Goal: Information Seeking & Learning: Learn about a topic

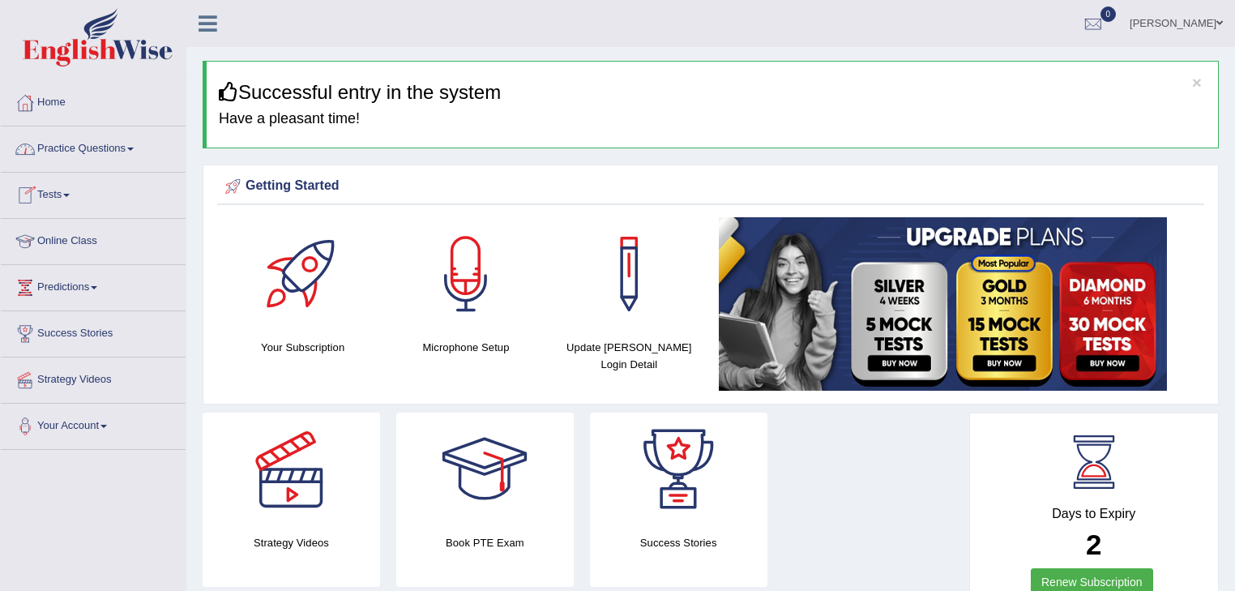
click at [134, 147] on span at bounding box center [130, 148] width 6 height 3
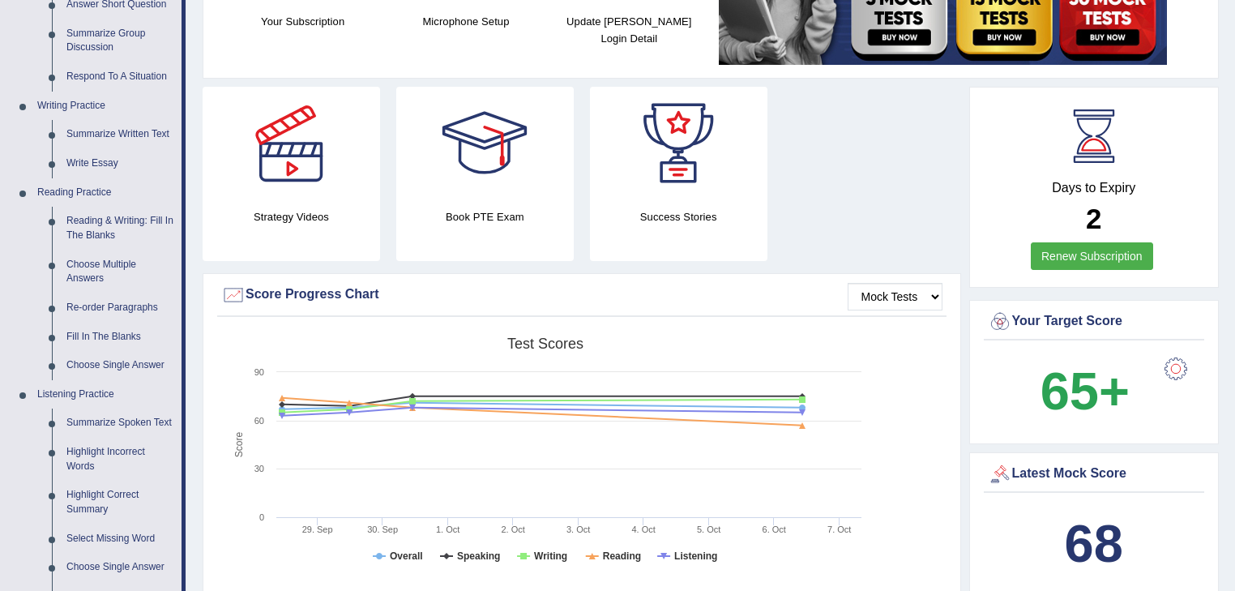
scroll to position [324, 0]
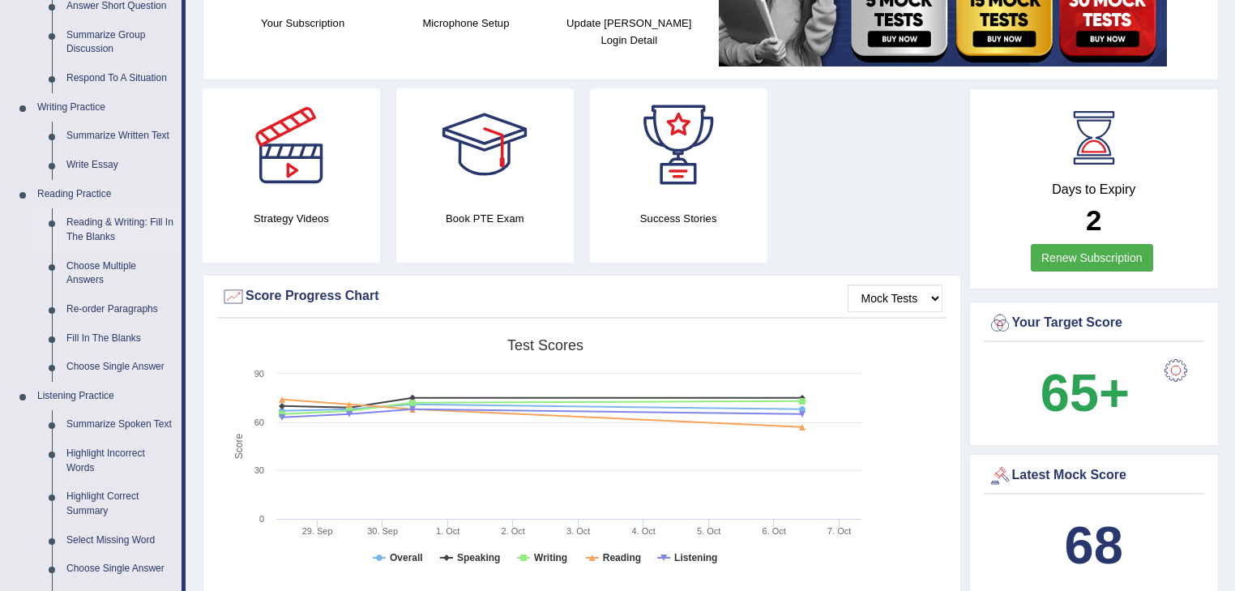
click at [96, 224] on link "Reading & Writing: Fill In The Blanks" at bounding box center [120, 229] width 122 height 43
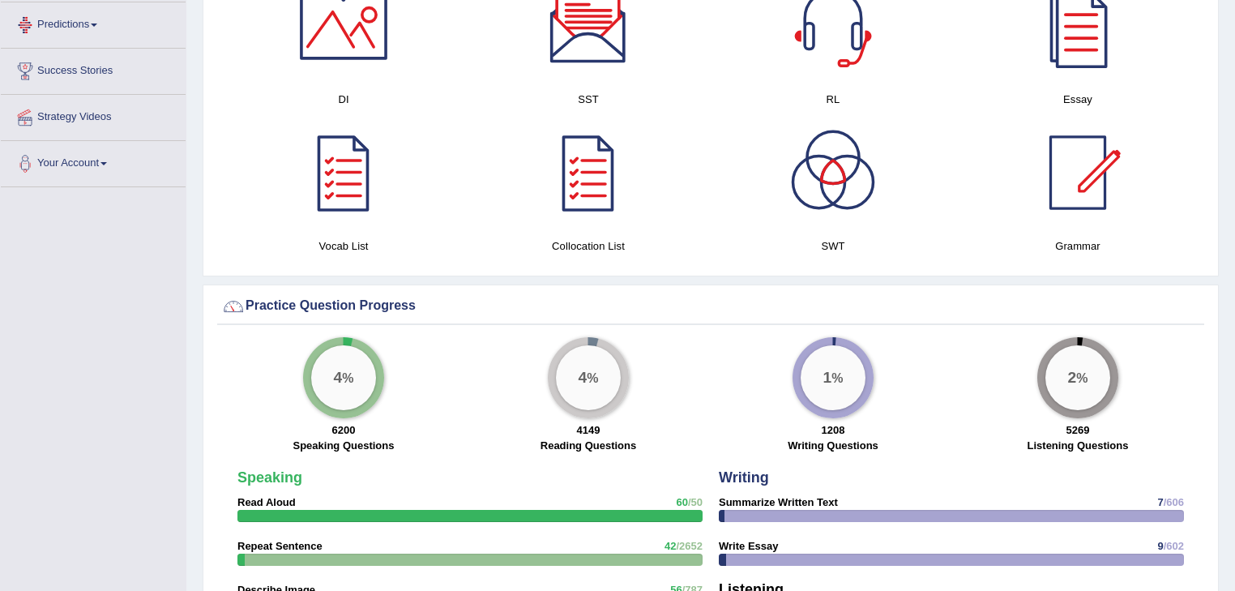
scroll to position [1160, 0]
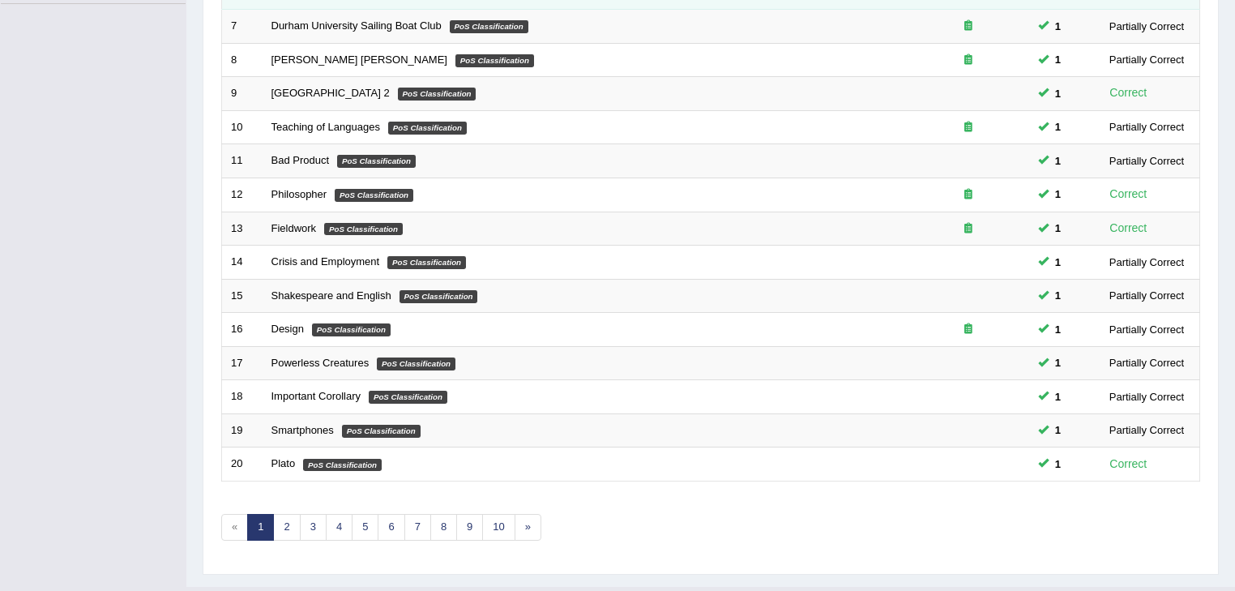
scroll to position [477, 0]
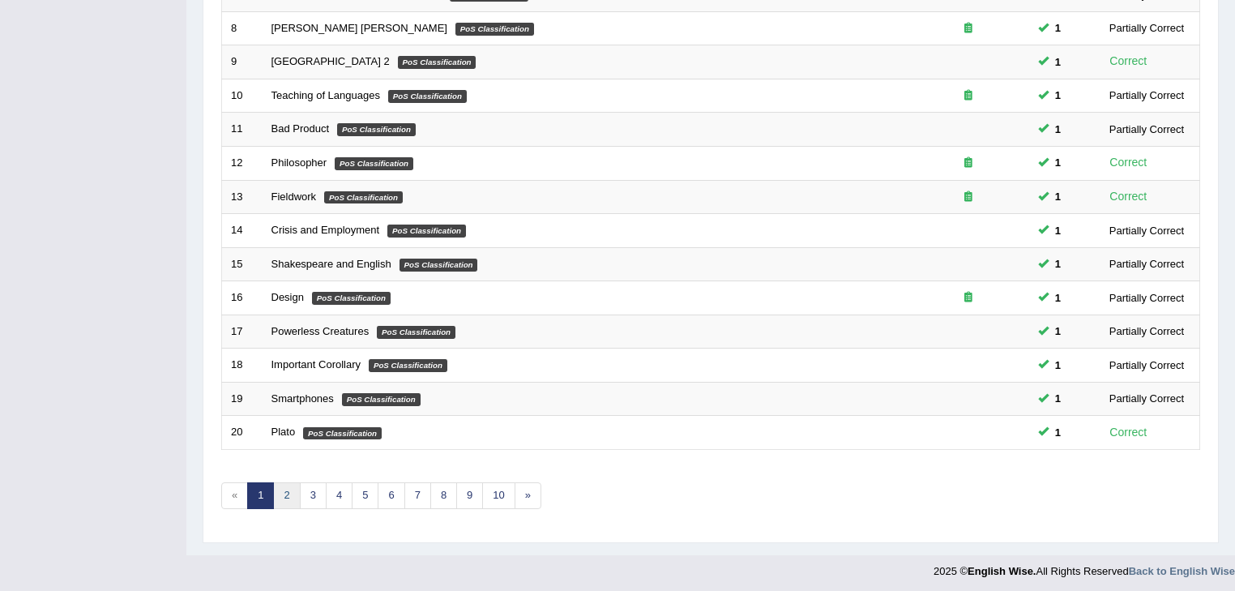
click at [282, 486] on link "2" at bounding box center [286, 495] width 27 height 27
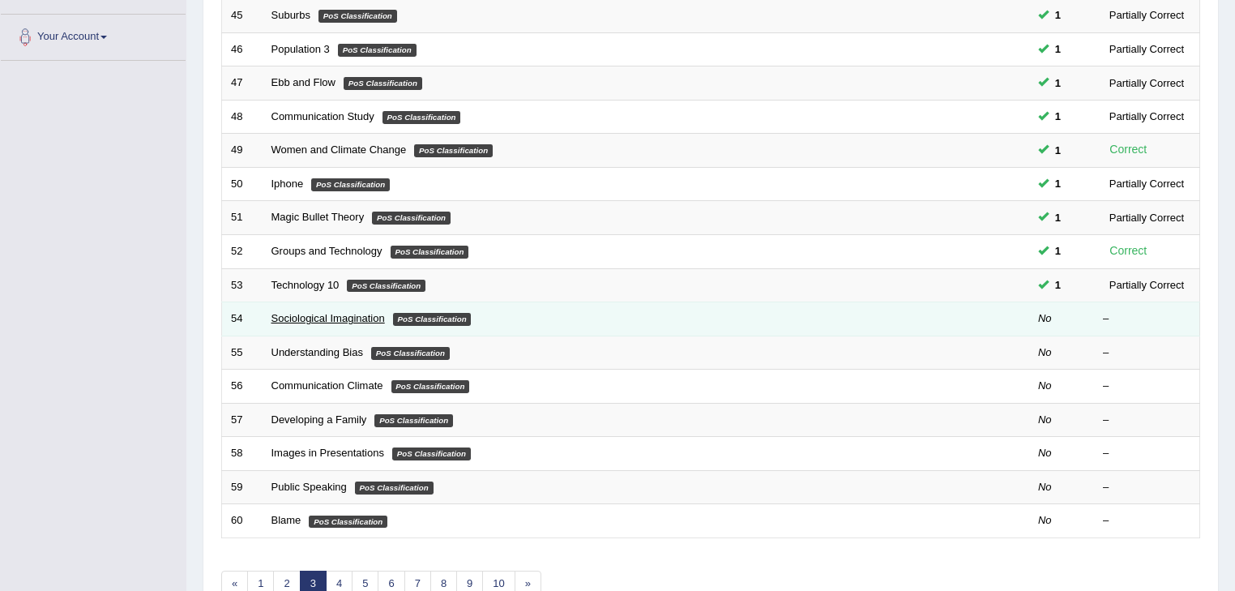
click at [318, 317] on link "Sociological Imagination" at bounding box center [327, 318] width 113 height 12
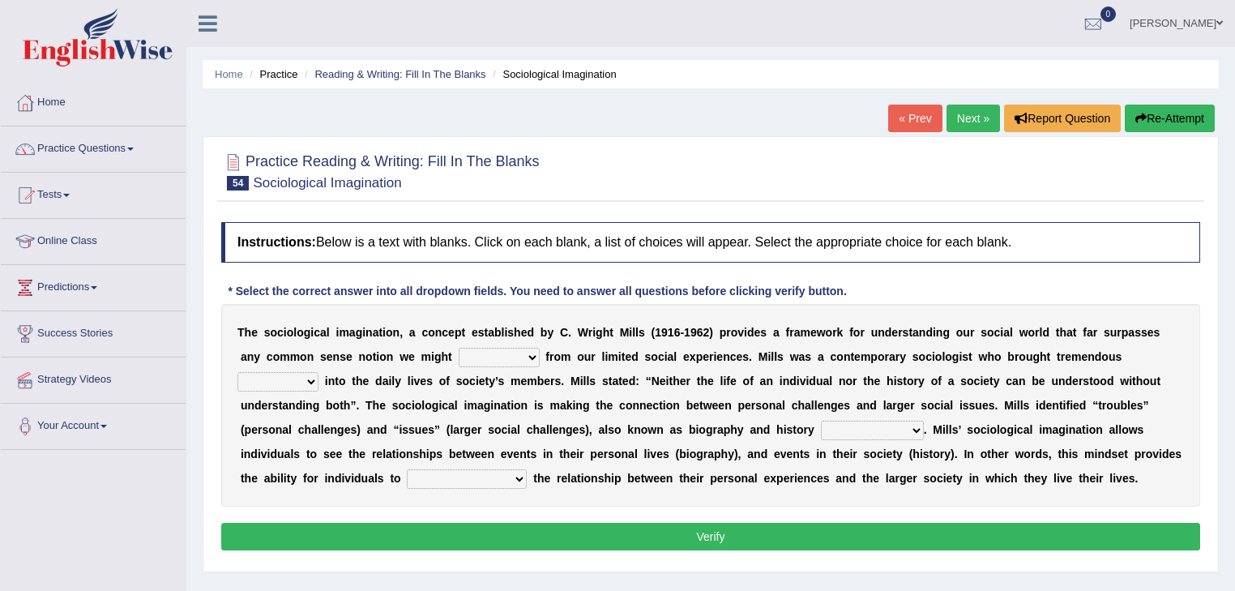
click at [535, 354] on select "depart derive describe deprive" at bounding box center [499, 357] width 81 height 19
select select "derive"
click at [459, 348] on select "depart derive describe deprive" at bounding box center [499, 357] width 81 height 19
click at [306, 376] on select "sight insight comment interaction" at bounding box center [277, 381] width 81 height 19
select select "insight"
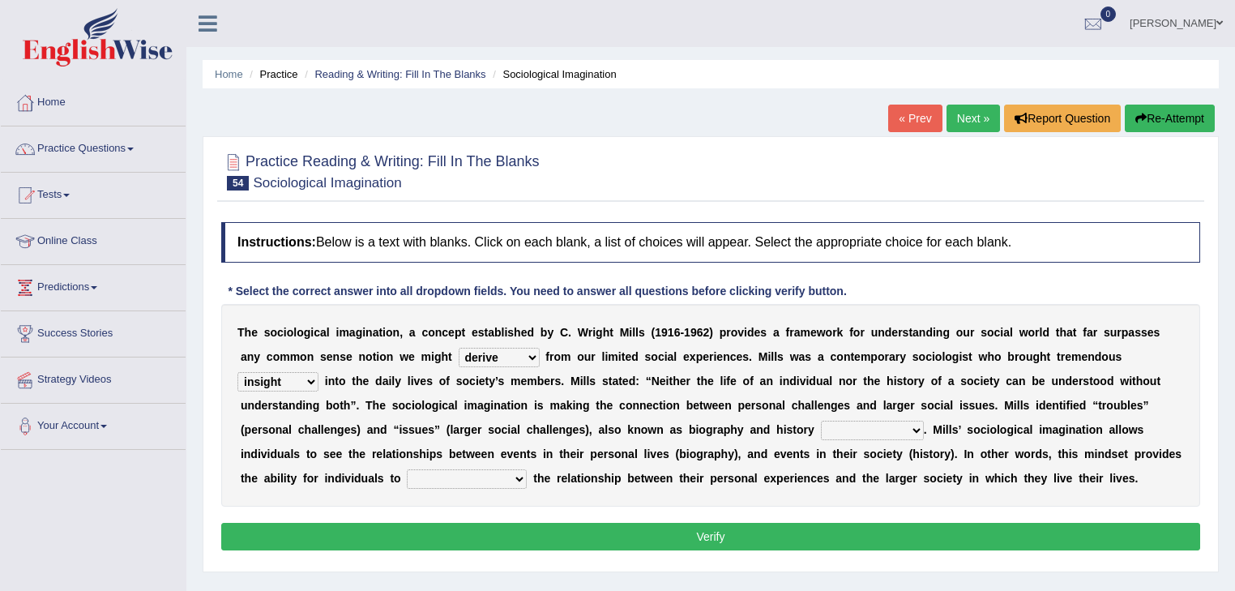
click at [237, 372] on select "sight insight comment interaction" at bounding box center [277, 381] width 81 height 19
click at [917, 428] on select "accordingly collectively respectively spontaneously" at bounding box center [872, 430] width 103 height 19
select select "respectively"
click at [821, 421] on select "accordingly collectively respectively spontaneously" at bounding box center [872, 430] width 103 height 19
click at [520, 476] on select "commercialize capitalize realize compartmentalize" at bounding box center [467, 478] width 120 height 19
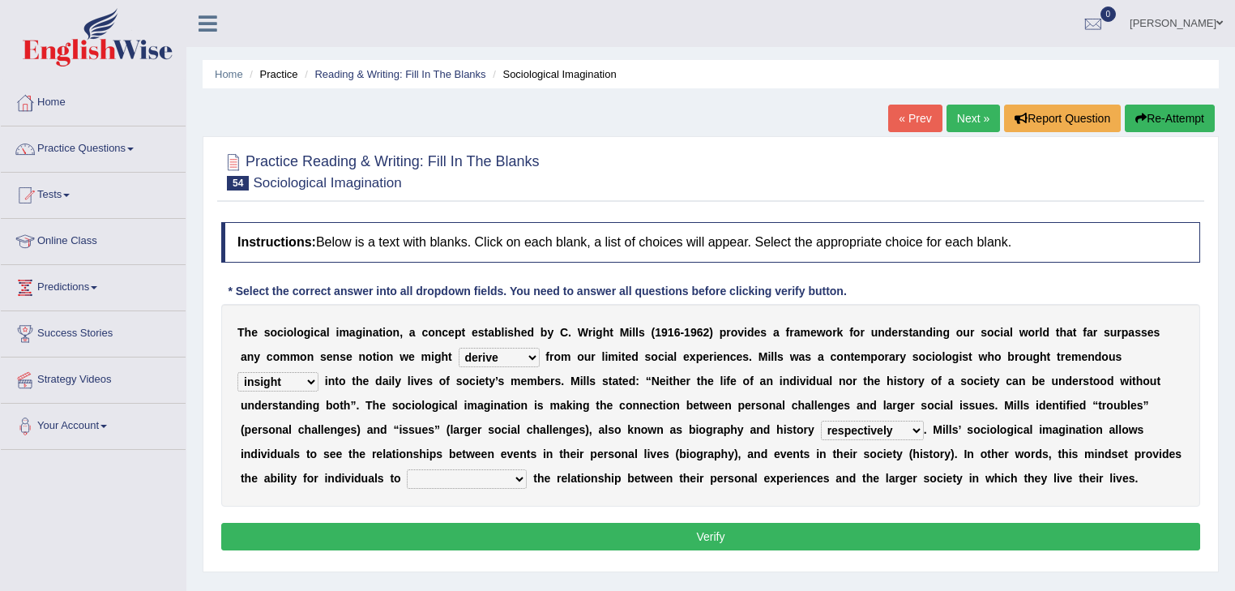
select select "realize"
click at [407, 469] on select "commercialize capitalize realize compartmentalize" at bounding box center [467, 478] width 120 height 19
click at [772, 531] on button "Verify" at bounding box center [710, 537] width 979 height 28
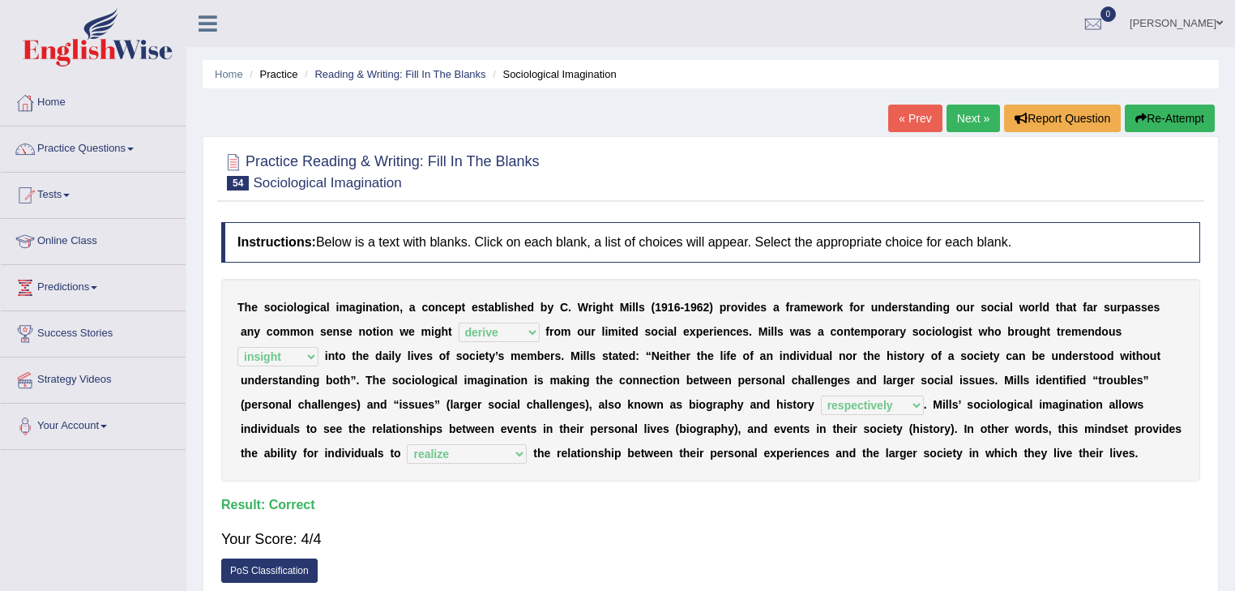
click at [972, 113] on link "Next »" at bounding box center [972, 119] width 53 height 28
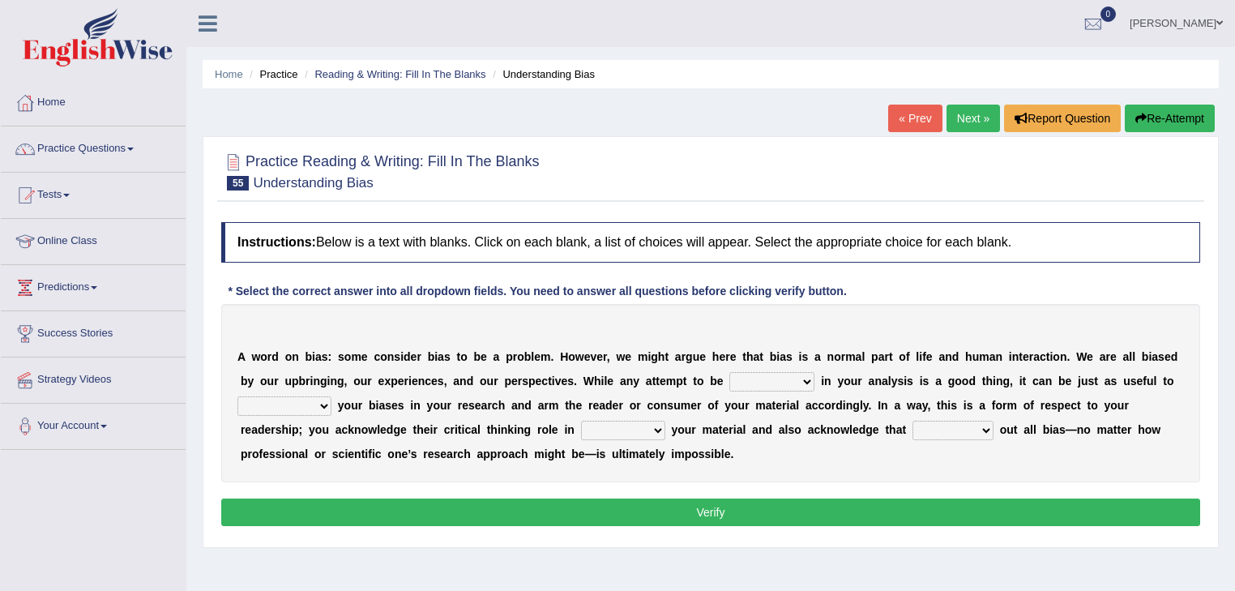
click at [804, 381] on select "objective optimistic subjective pessimistic" at bounding box center [771, 381] width 85 height 19
select select "optimistic"
click at [729, 372] on select "objective optimistic subjective pessimistic" at bounding box center [771, 381] width 85 height 19
click at [325, 404] on select "assume achieve acquire acknowledge" at bounding box center [284, 405] width 94 height 19
select select "achieve"
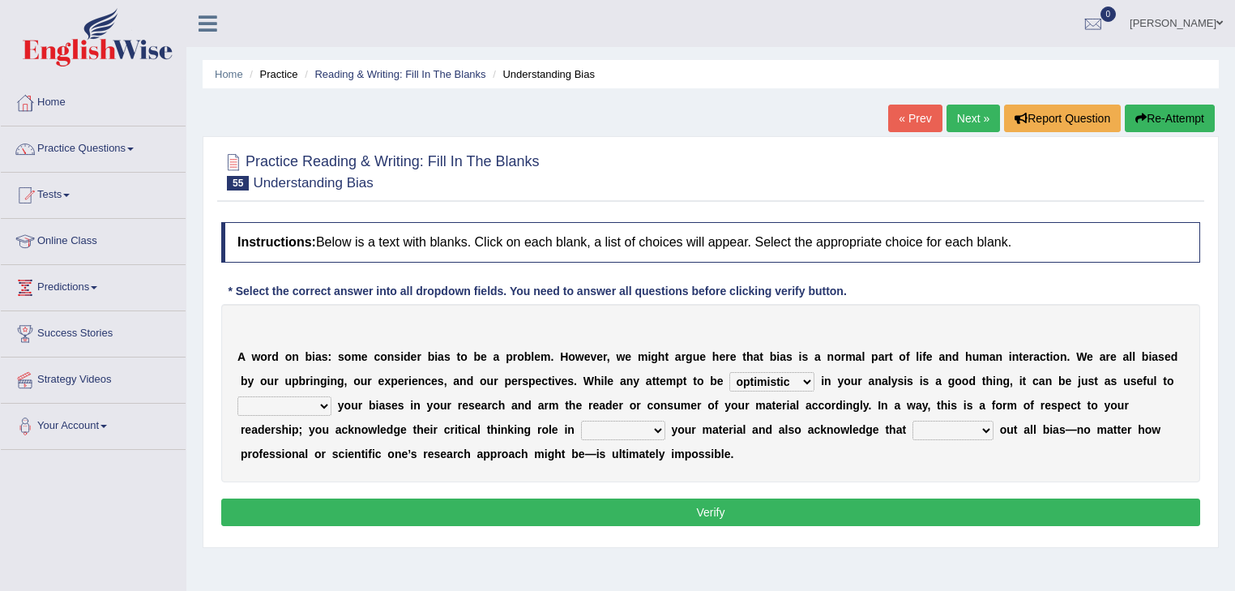
click at [237, 396] on select "assume achieve acquire acknowledge" at bounding box center [284, 405] width 94 height 19
click at [656, 425] on select "contacting consuming conducting confirming" at bounding box center [623, 430] width 84 height 19
select select "confirming"
click at [581, 421] on select "contacting consuming conducting confirming" at bounding box center [623, 430] width 84 height 19
click at [985, 427] on select "phasing building ruling pushing" at bounding box center [952, 430] width 81 height 19
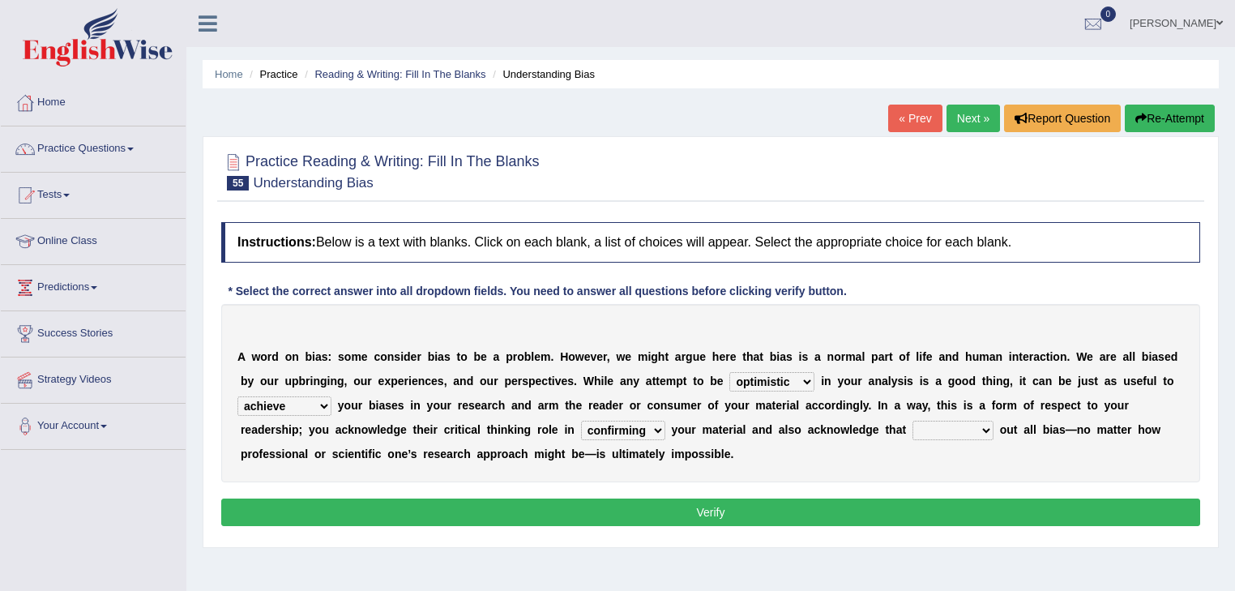
select select "phasing"
click at [912, 421] on select "phasing building ruling pushing" at bounding box center [952, 430] width 81 height 19
click at [750, 515] on button "Verify" at bounding box center [710, 512] width 979 height 28
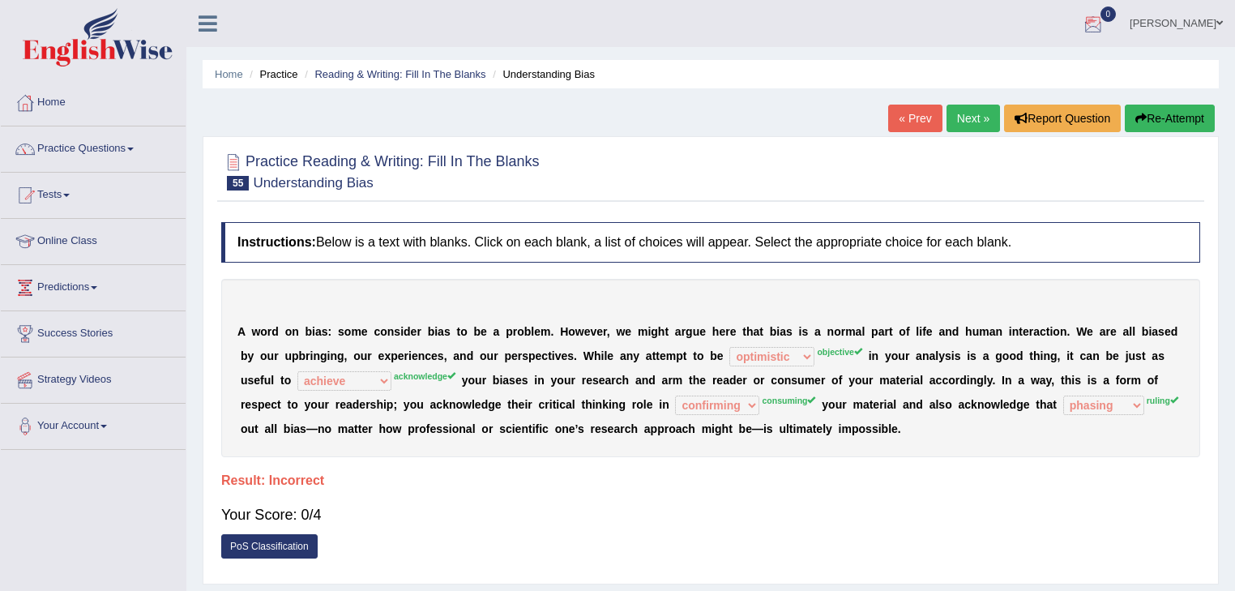
click at [964, 113] on link "Next »" at bounding box center [972, 119] width 53 height 28
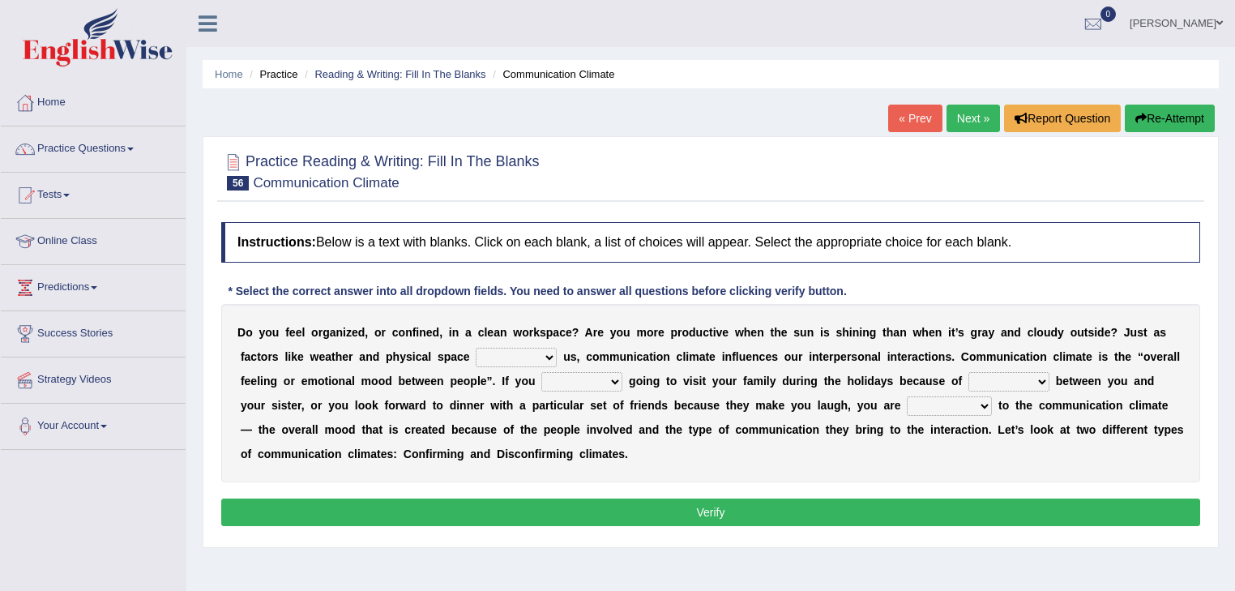
click at [550, 352] on select "improve impact impose imply" at bounding box center [516, 357] width 81 height 19
select select "impact"
click at [476, 348] on select "improve impact impose imply" at bounding box center [516, 357] width 81 height 19
click at [616, 378] on select "dread force scare afraid" at bounding box center [581, 381] width 81 height 19
select select "dread"
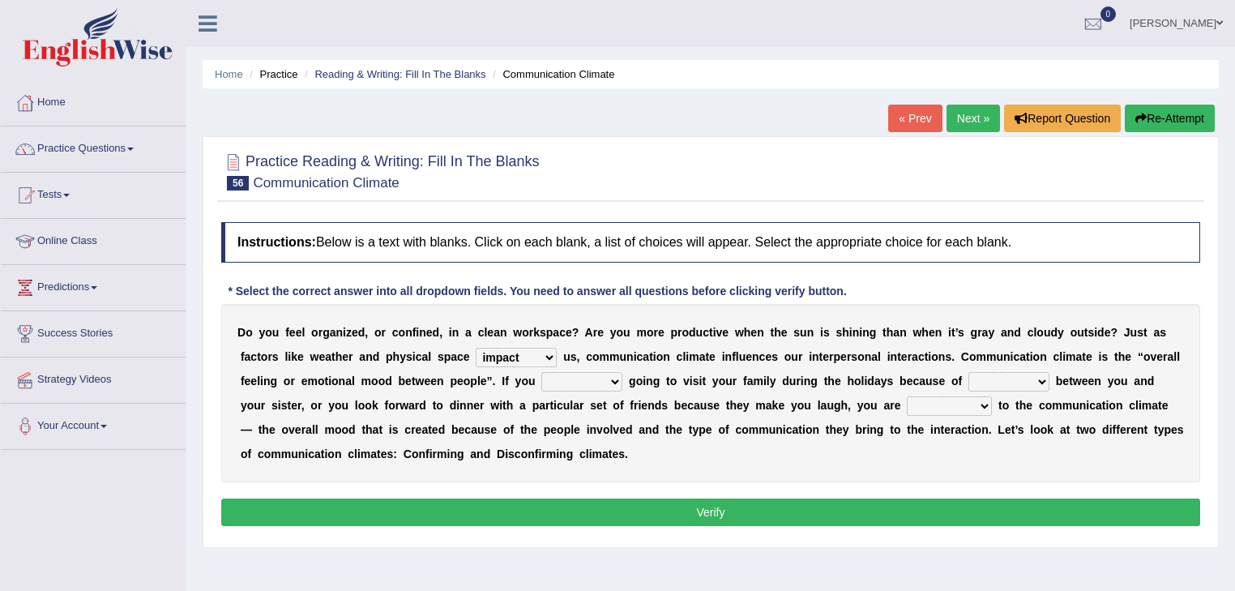
click at [541, 372] on select "dread force scare afraid" at bounding box center [581, 381] width 81 height 19
click at [1042, 378] on select "tender tension tendency tenacity" at bounding box center [1008, 381] width 81 height 19
select select "tension"
click at [968, 372] on select "tender tension tendency tenacity" at bounding box center [1008, 381] width 81 height 19
click at [616, 374] on select "dread force scare afraid" at bounding box center [581, 381] width 81 height 19
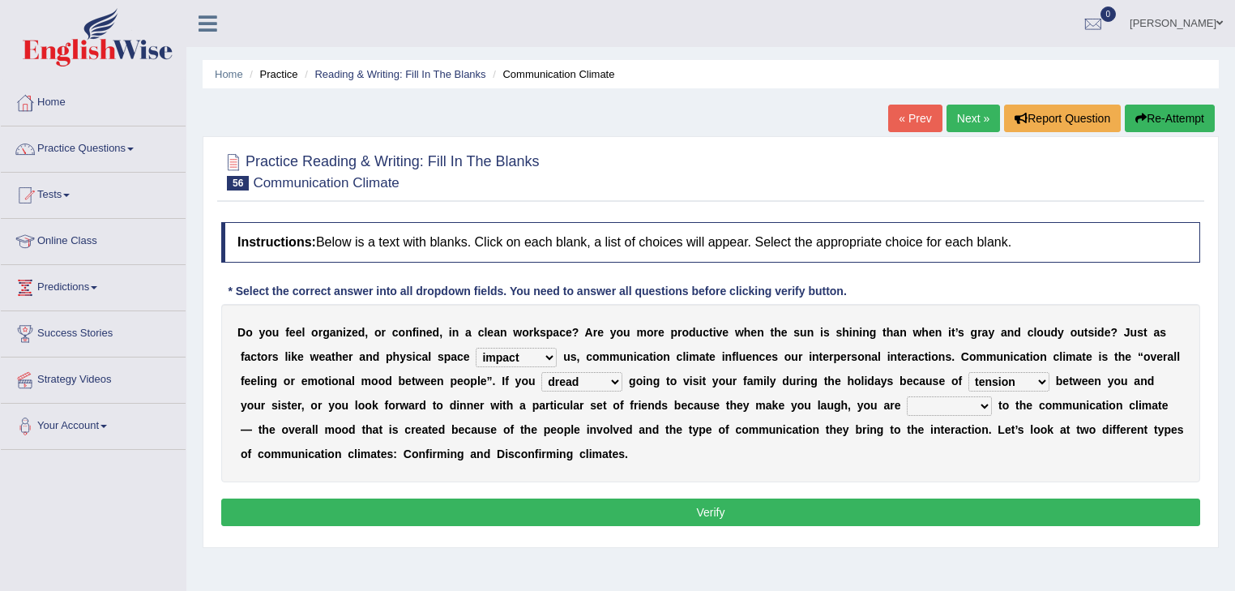
click at [799, 489] on div "Instructions: Below is a text with blanks. Click on each blank, a list of choic…" at bounding box center [710, 376] width 987 height 325
click at [980, 404] on select "relying relating responding recycling" at bounding box center [949, 405] width 85 height 19
select select "responding"
click at [907, 396] on select "relying relating responding recycling" at bounding box center [949, 405] width 85 height 19
click at [662, 502] on button "Verify" at bounding box center [710, 512] width 979 height 28
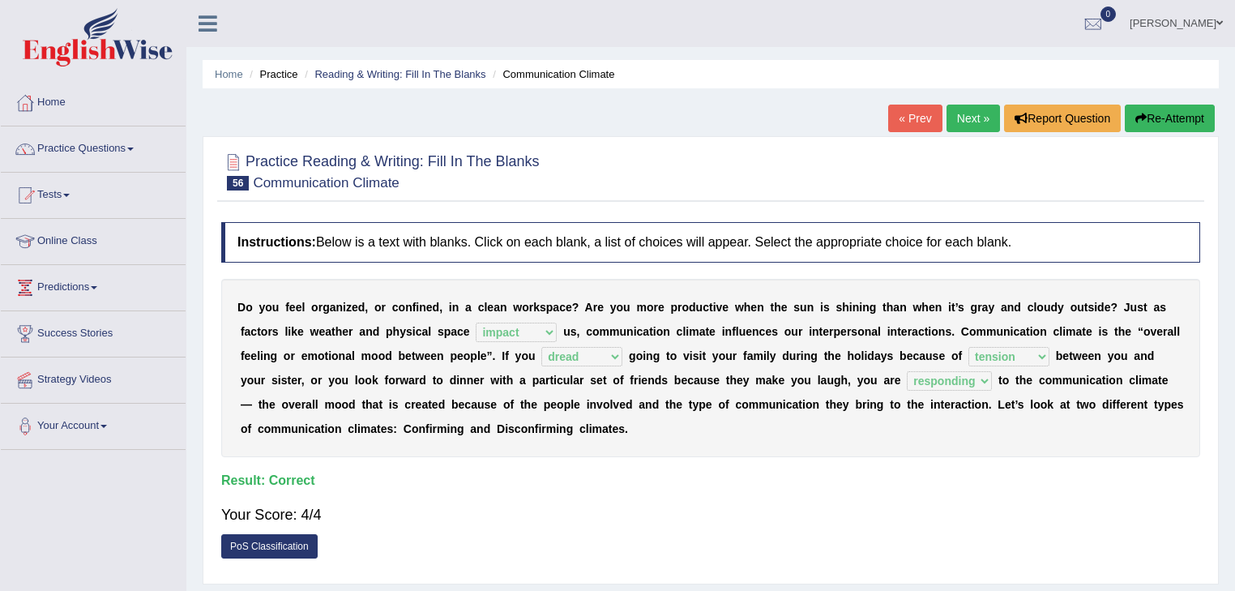
click at [957, 113] on link "Next »" at bounding box center [972, 119] width 53 height 28
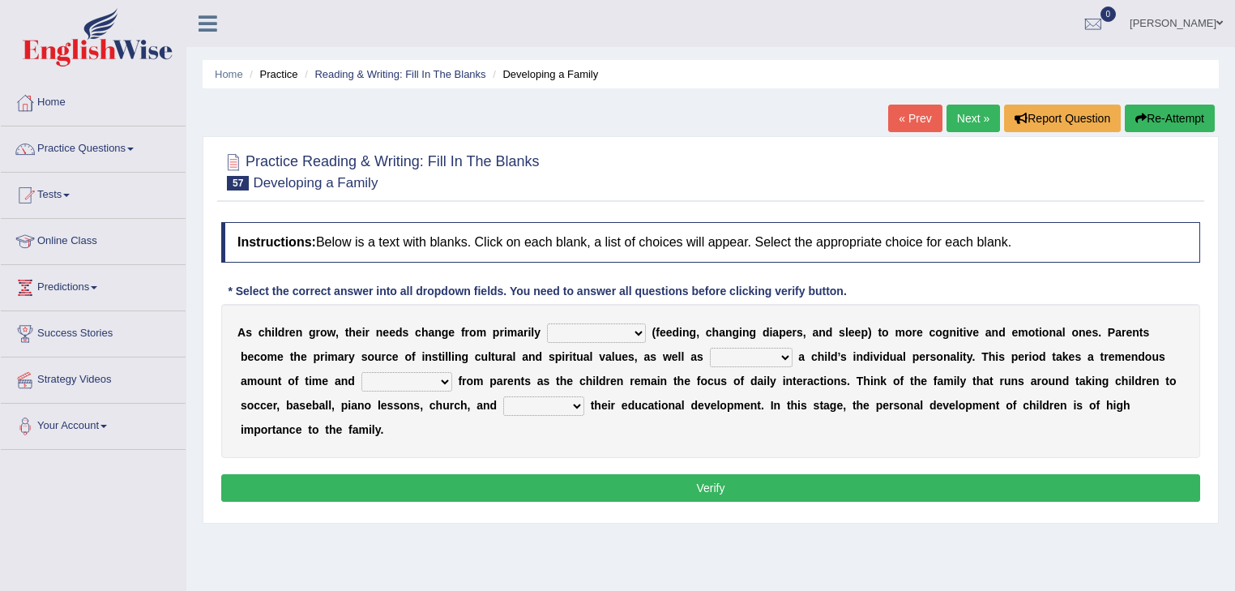
click at [639, 331] on select "psychological educational physical social" at bounding box center [596, 332] width 99 height 19
select select "physical"
click at [547, 323] on select "psychological educational physical social" at bounding box center [596, 332] width 99 height 19
click at [636, 331] on select "psychological educational physical social" at bounding box center [596, 332] width 99 height 19
click at [724, 446] on div "A s c h i l d r e n g r o w , t h e i r n e e d s c h a n g e f r o m p r i m a…" at bounding box center [710, 381] width 979 height 154
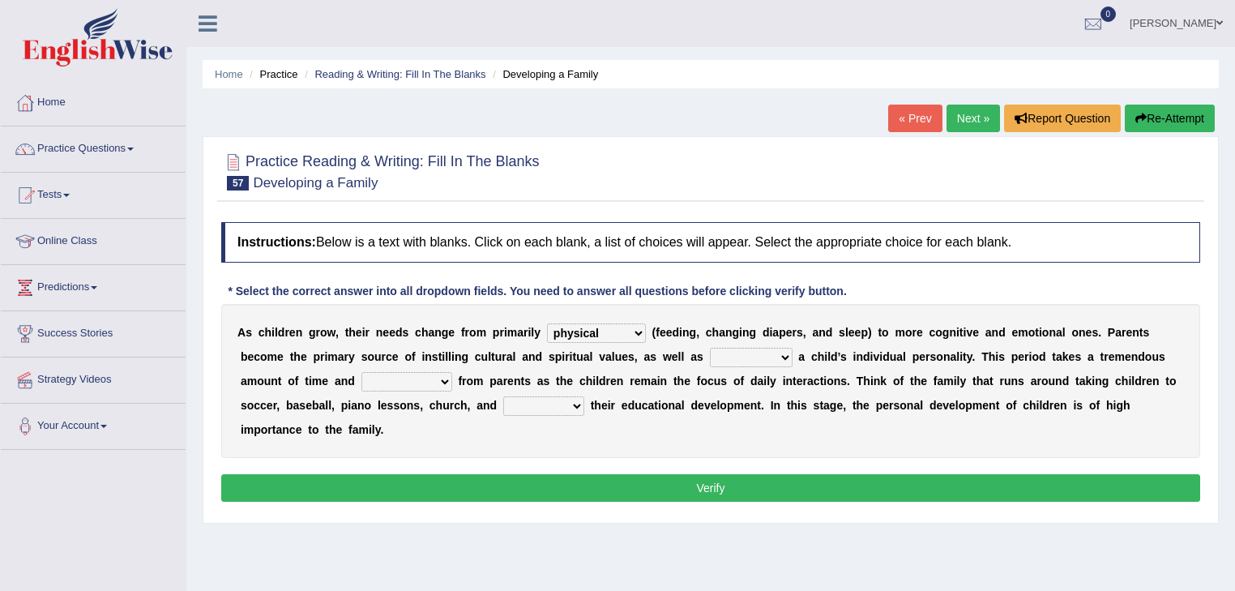
click at [780, 356] on select "caring calculating feeding fostering" at bounding box center [751, 357] width 83 height 19
select select "fostering"
click at [710, 348] on select "caring calculating feeding fostering" at bounding box center [751, 357] width 83 height 19
click at [441, 379] on select "commitment components compliance comments" at bounding box center [406, 381] width 91 height 19
select select "commitment"
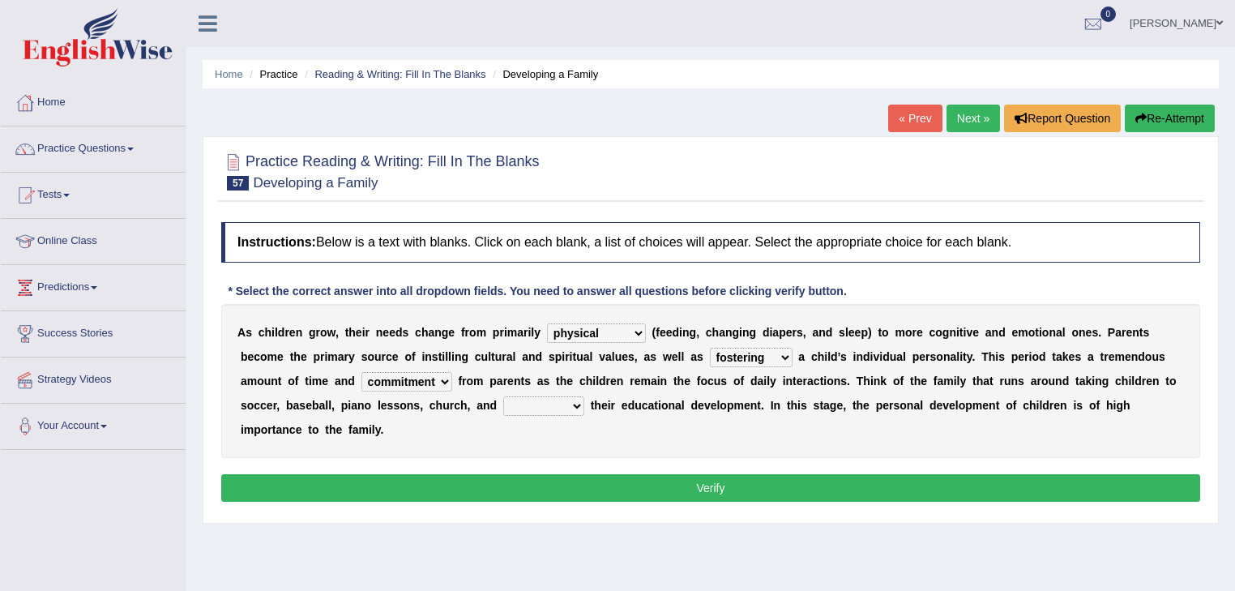
click at [361, 372] on select "commitment components compliance comments" at bounding box center [406, 381] width 91 height 19
click at [575, 404] on select "granting guiding generating gaining" at bounding box center [543, 405] width 81 height 19
select select "guiding"
click at [503, 396] on select "granting guiding generating gaining" at bounding box center [543, 405] width 81 height 19
click at [542, 480] on button "Verify" at bounding box center [710, 488] width 979 height 28
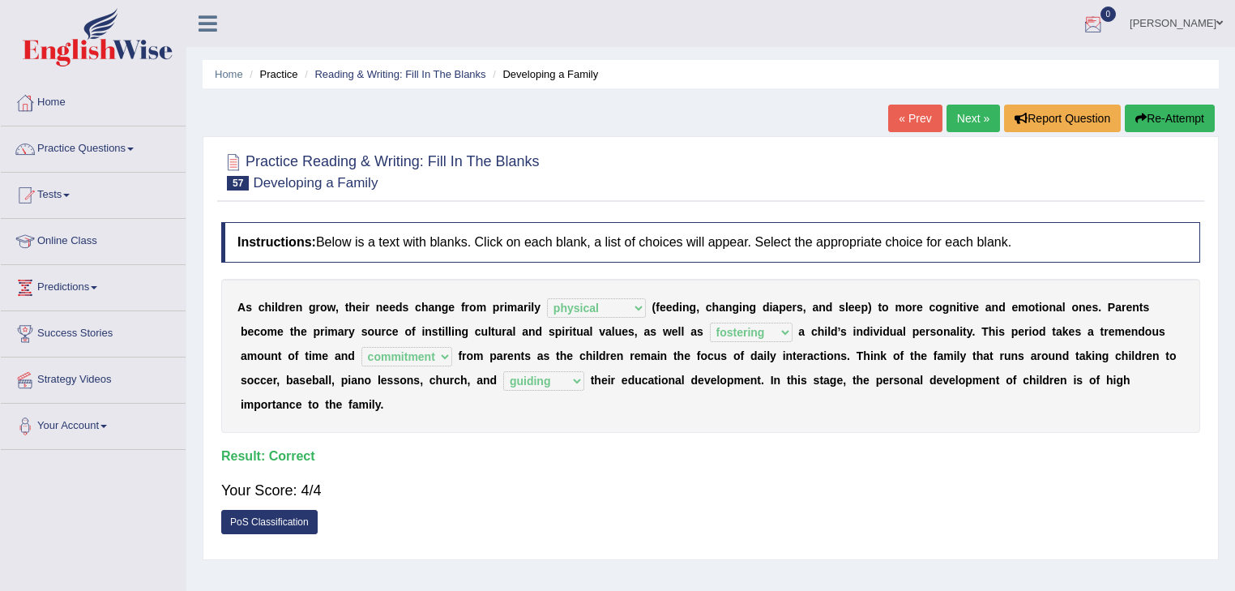
click at [975, 122] on link "Next »" at bounding box center [972, 119] width 53 height 28
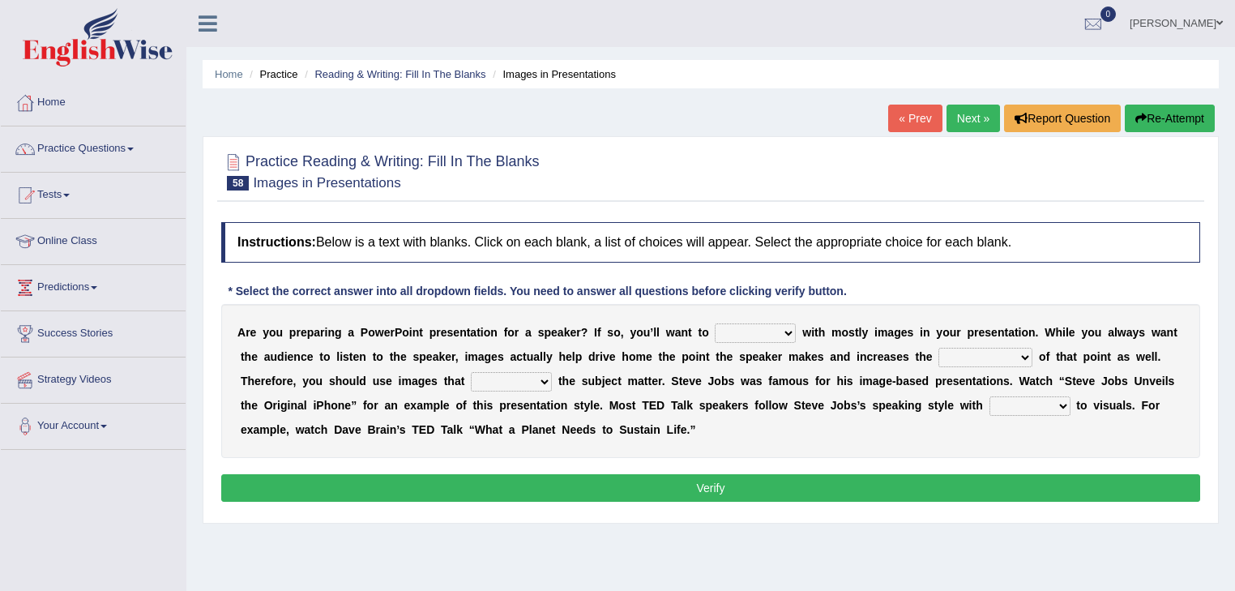
click at [788, 331] on select "stand stay stick stock" at bounding box center [755, 332] width 81 height 19
select select "stick"
click at [715, 323] on select "stand stay stick stock" at bounding box center [755, 332] width 81 height 19
click at [1024, 355] on select "memorability morality mobilization mobility" at bounding box center [985, 357] width 94 height 19
select select "memorability"
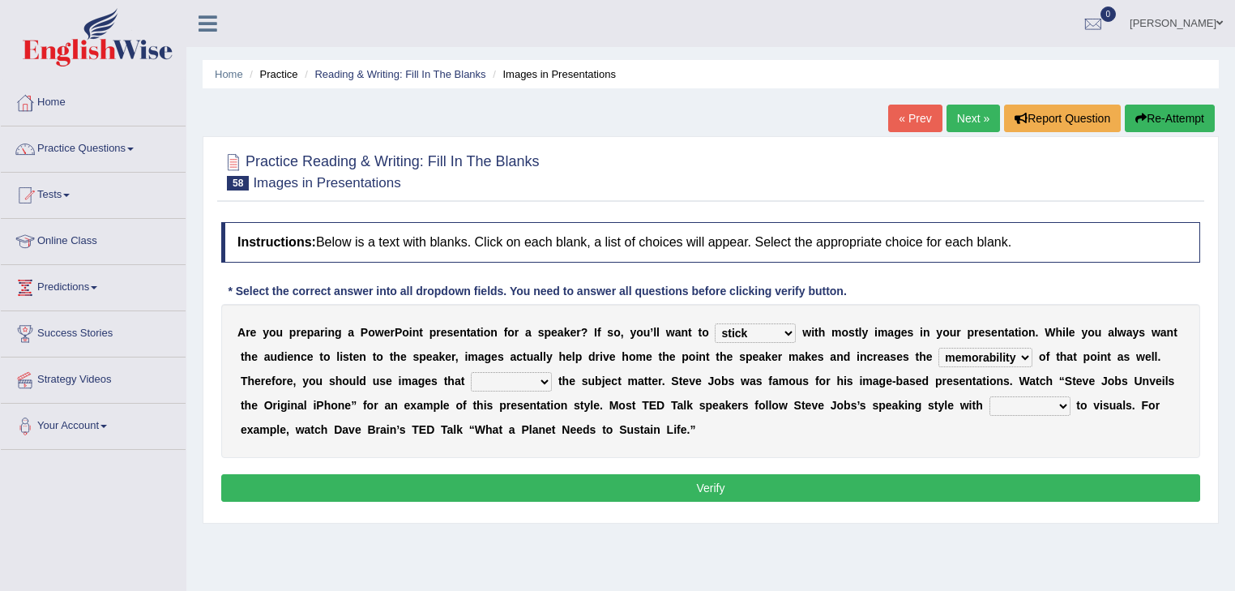
click at [938, 348] on select "memorability morality mobilization mobility" at bounding box center [985, 357] width 94 height 19
click at [543, 376] on select "suggest supply submit support" at bounding box center [511, 381] width 81 height 19
select select "support"
click at [471, 372] on select "suggest supply submit support" at bounding box center [511, 381] width 81 height 19
click at [1062, 404] on select "regard result retrospect request" at bounding box center [1029, 405] width 81 height 19
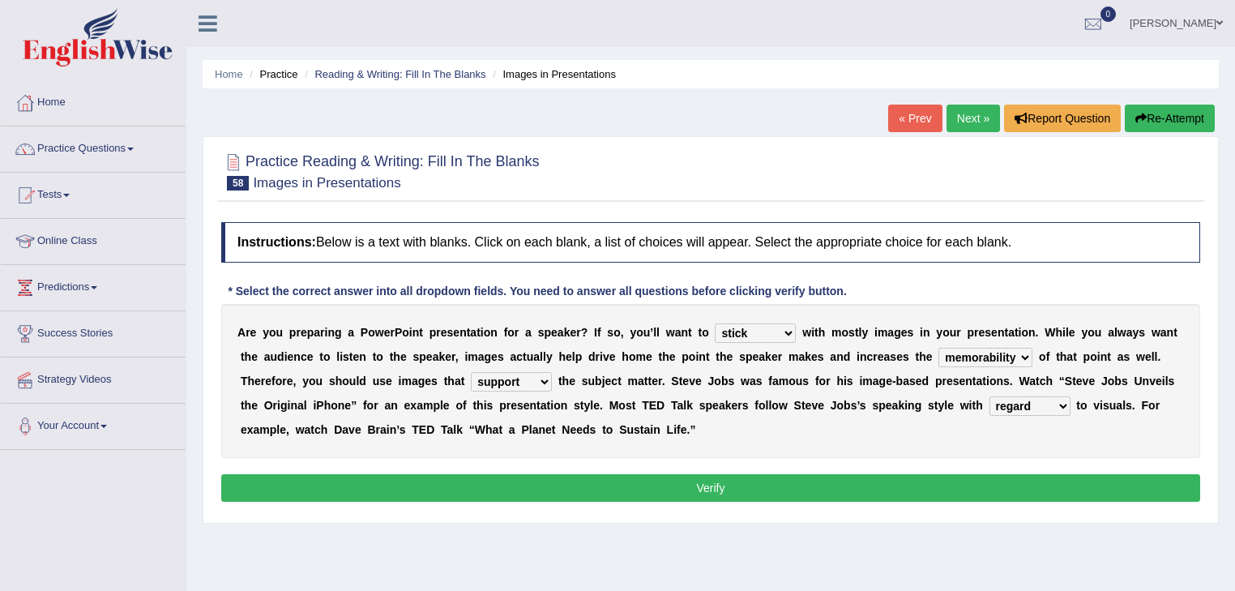
click at [989, 396] on select "regard result retrospect request" at bounding box center [1029, 405] width 81 height 19
click at [1070, 404] on b at bounding box center [1073, 405] width 6 height 13
click at [1060, 402] on select "regard result retrospect request" at bounding box center [1029, 405] width 81 height 19
select select "retrospect"
click at [989, 396] on select "regard result retrospect request" at bounding box center [1029, 405] width 81 height 19
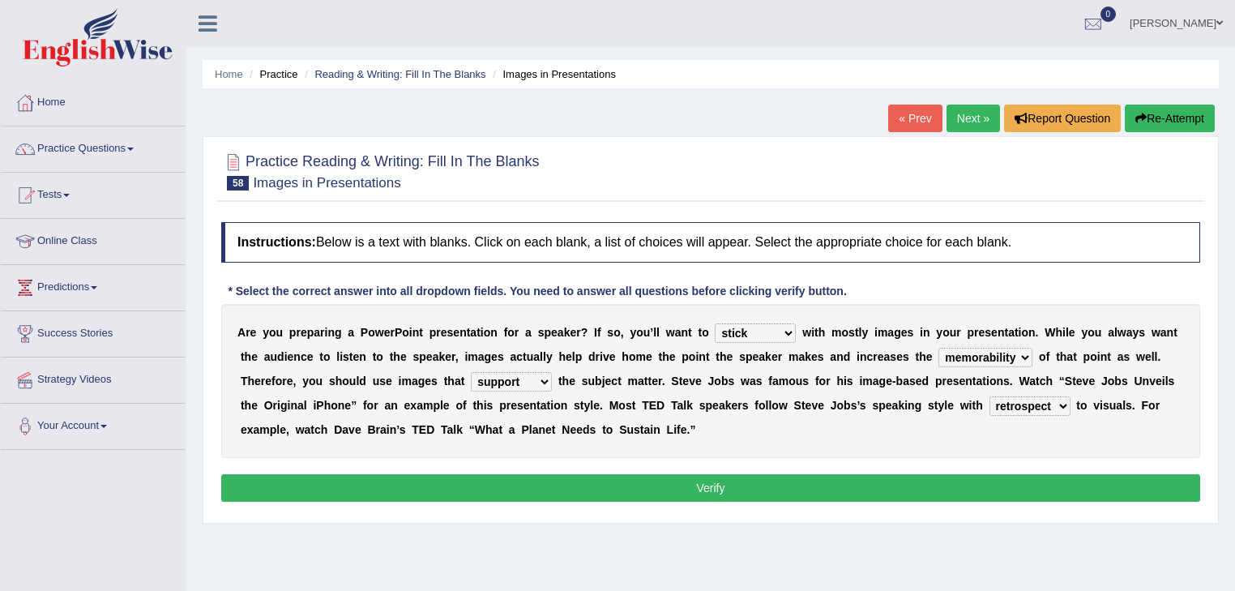
click at [913, 480] on button "Verify" at bounding box center [710, 488] width 979 height 28
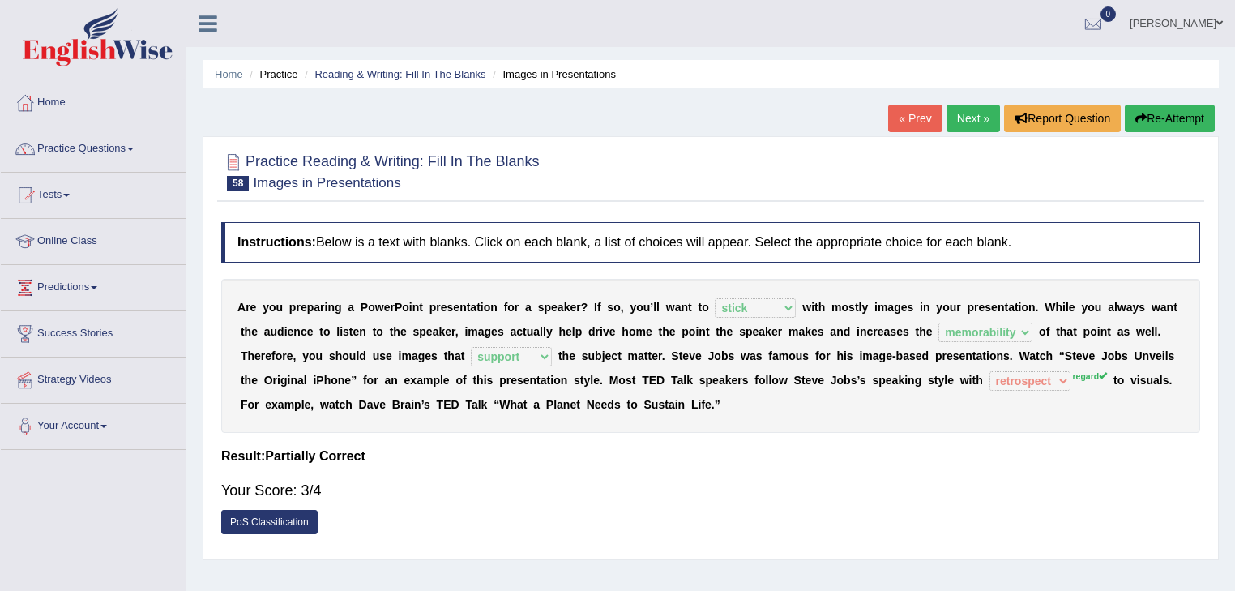
click at [969, 125] on link "Next »" at bounding box center [972, 119] width 53 height 28
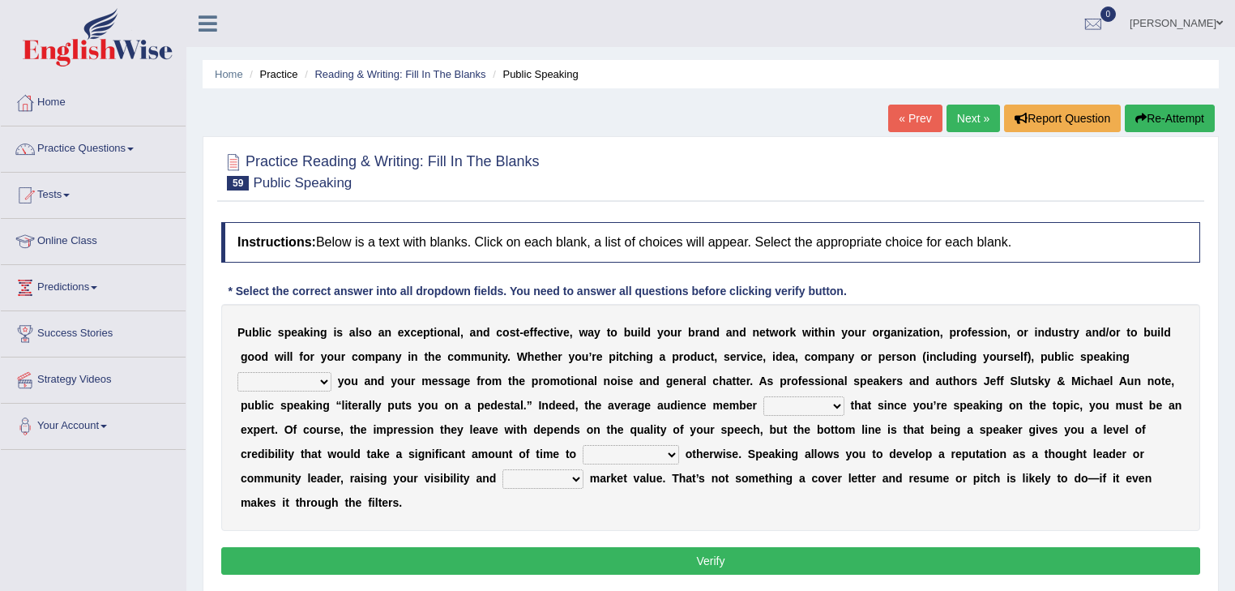
click at [321, 380] on select "differentiates disguises distributes dispute" at bounding box center [284, 381] width 94 height 19
select select "differentiates"
click at [237, 372] on select "differentiates disguises distributes dispute" at bounding box center [284, 381] width 94 height 19
click at [834, 402] on select "assists assumes accesses assesses" at bounding box center [803, 405] width 81 height 19
select select "assumes"
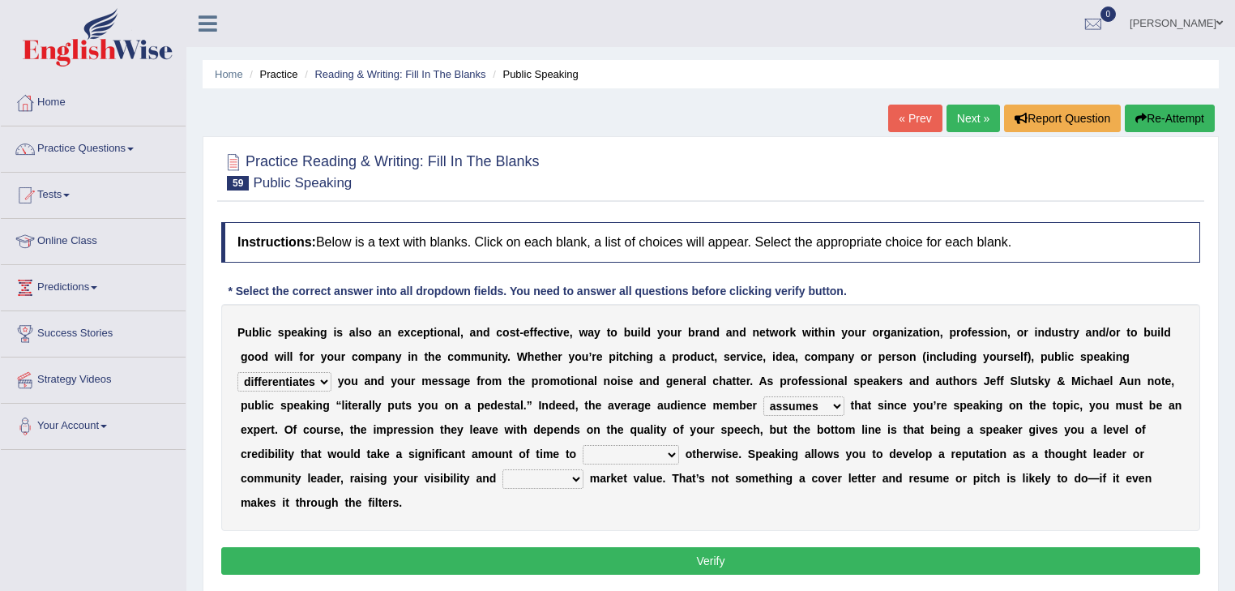
click at [763, 396] on select "assists assumes accesses assesses" at bounding box center [803, 405] width 81 height 19
click at [672, 455] on select "cultivate procrastinate communicate culminate" at bounding box center [631, 454] width 96 height 19
select select "culminate"
click at [583, 445] on select "cultivate procrastinate communicate culminate" at bounding box center [631, 454] width 96 height 19
click at [576, 477] on select "perceived diagnosed recessed divided" at bounding box center [542, 478] width 81 height 19
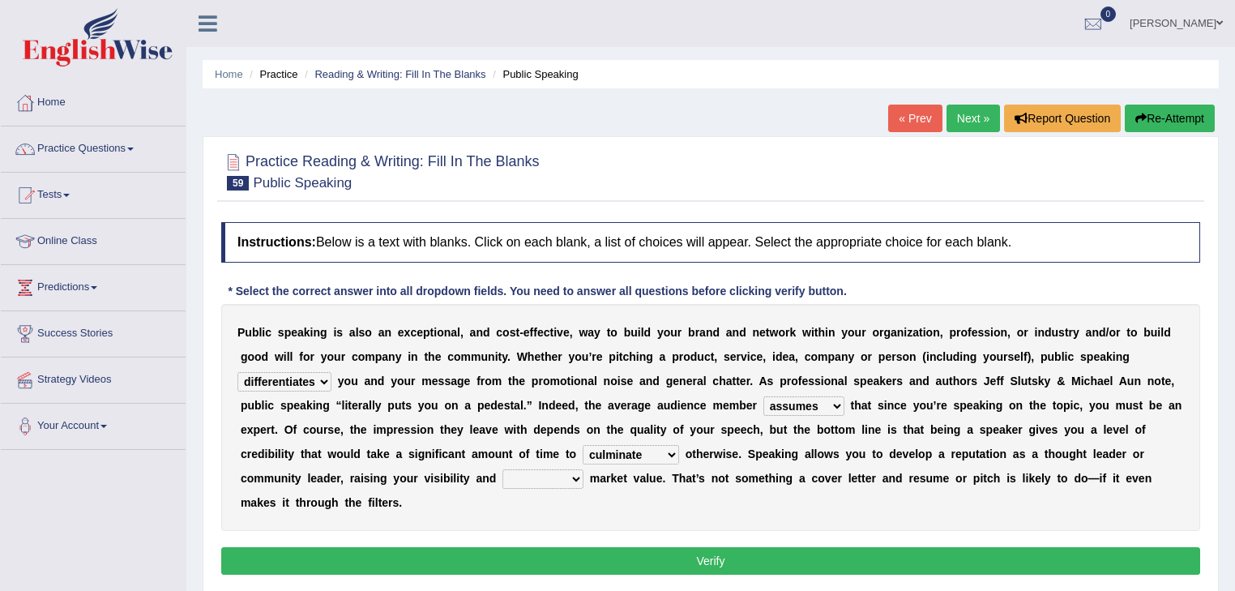
select select "perceived"
click at [502, 469] on select "perceived diagnosed recessed divided" at bounding box center [542, 478] width 81 height 19
click at [660, 571] on button "Verify" at bounding box center [710, 561] width 979 height 28
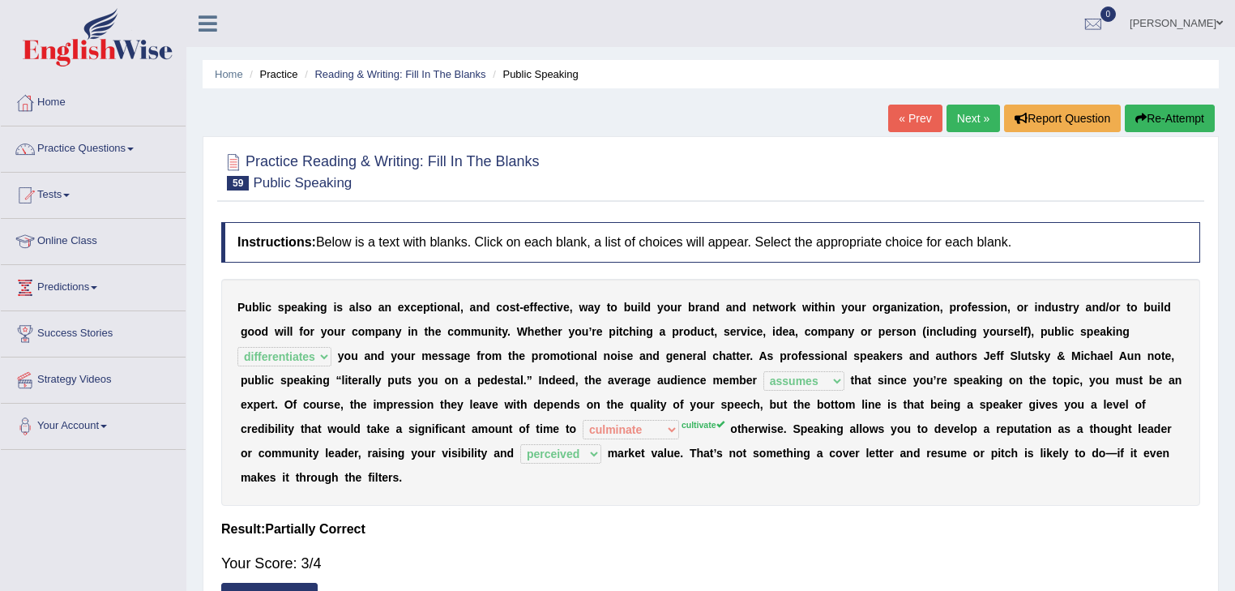
click at [980, 118] on link "Next »" at bounding box center [972, 119] width 53 height 28
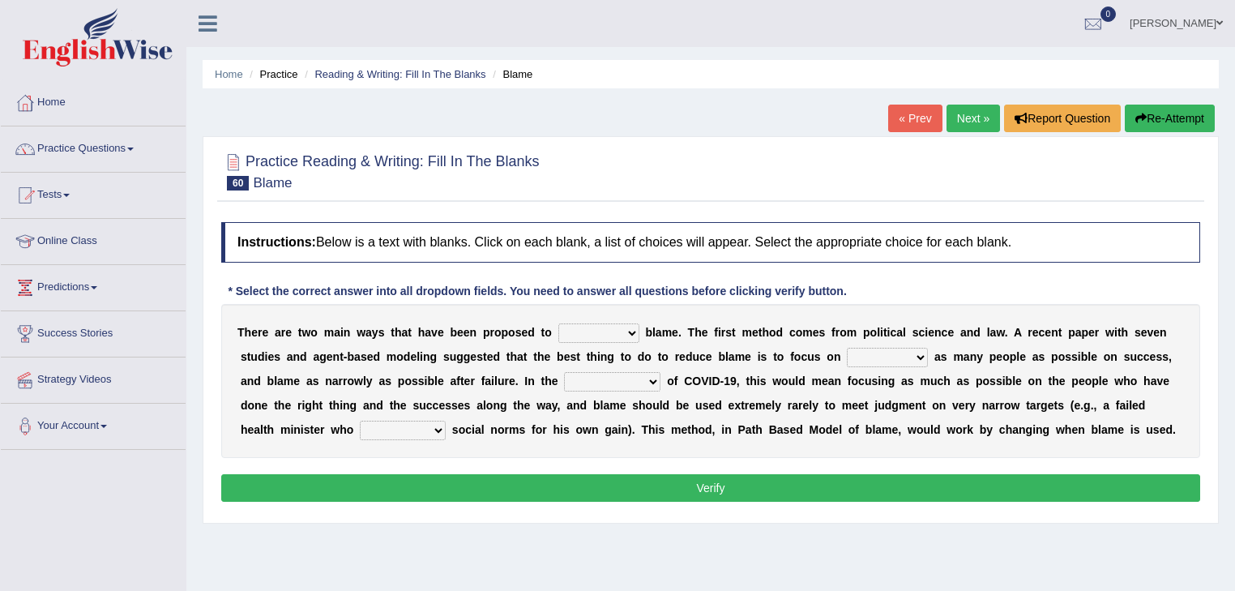
click at [633, 327] on select "abuse release reduce redress" at bounding box center [598, 332] width 81 height 19
select select "reduce"
click at [558, 323] on select "abuse release reduce redress" at bounding box center [598, 332] width 81 height 19
click at [920, 353] on select "praising promising preserving praying" at bounding box center [887, 357] width 81 height 19
select select "praising"
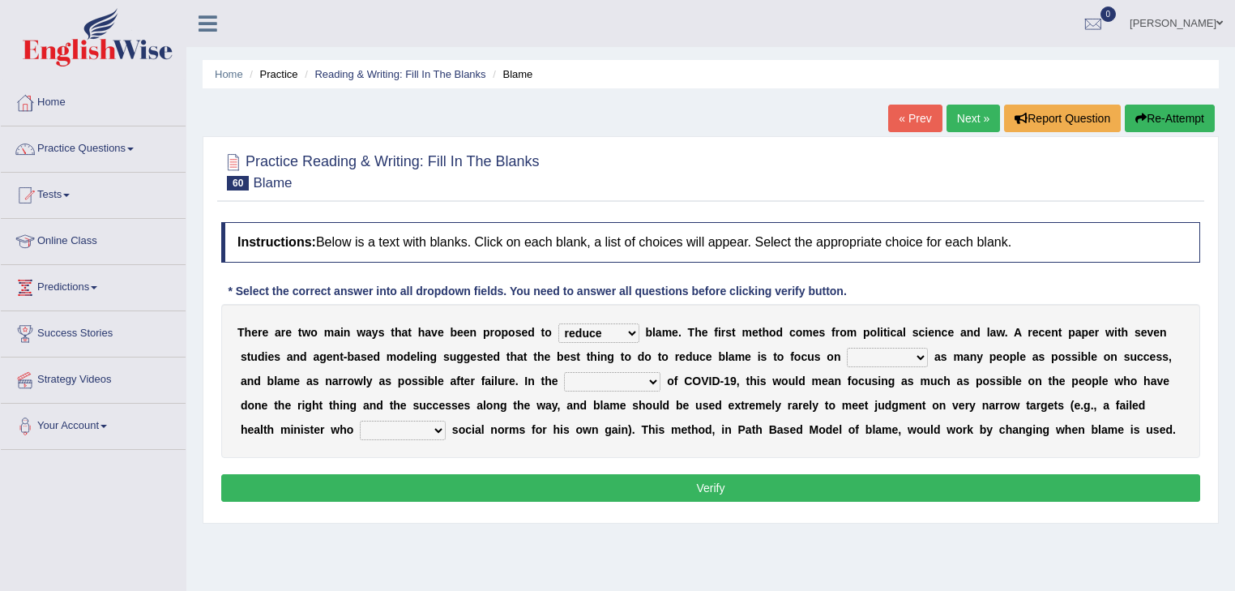
click at [847, 348] on select "praising promising preserving praying" at bounding box center [887, 357] width 81 height 19
click at [647, 378] on select "context confrontation text construction" at bounding box center [612, 381] width 96 height 19
select select "confrontation"
click at [564, 372] on select "context confrontation text construction" at bounding box center [612, 381] width 96 height 19
click at [439, 425] on select "departed established violated met" at bounding box center [403, 430] width 86 height 19
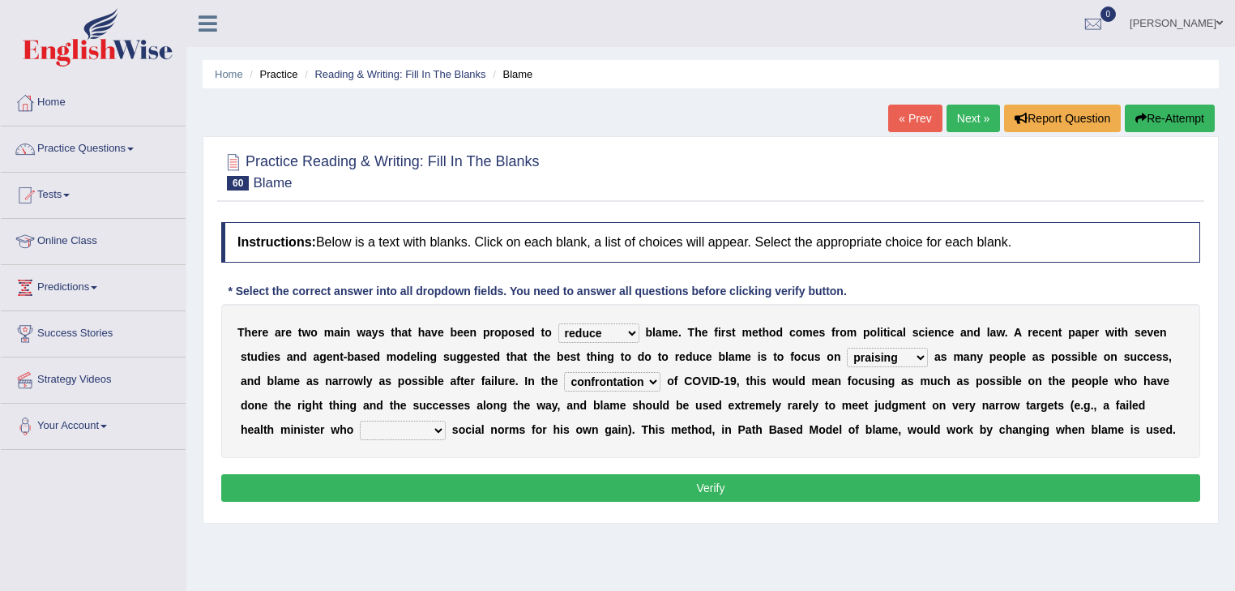
select select "violated"
click at [360, 421] on select "departed established violated met" at bounding box center [403, 430] width 86 height 19
click at [603, 486] on button "Verify" at bounding box center [710, 488] width 979 height 28
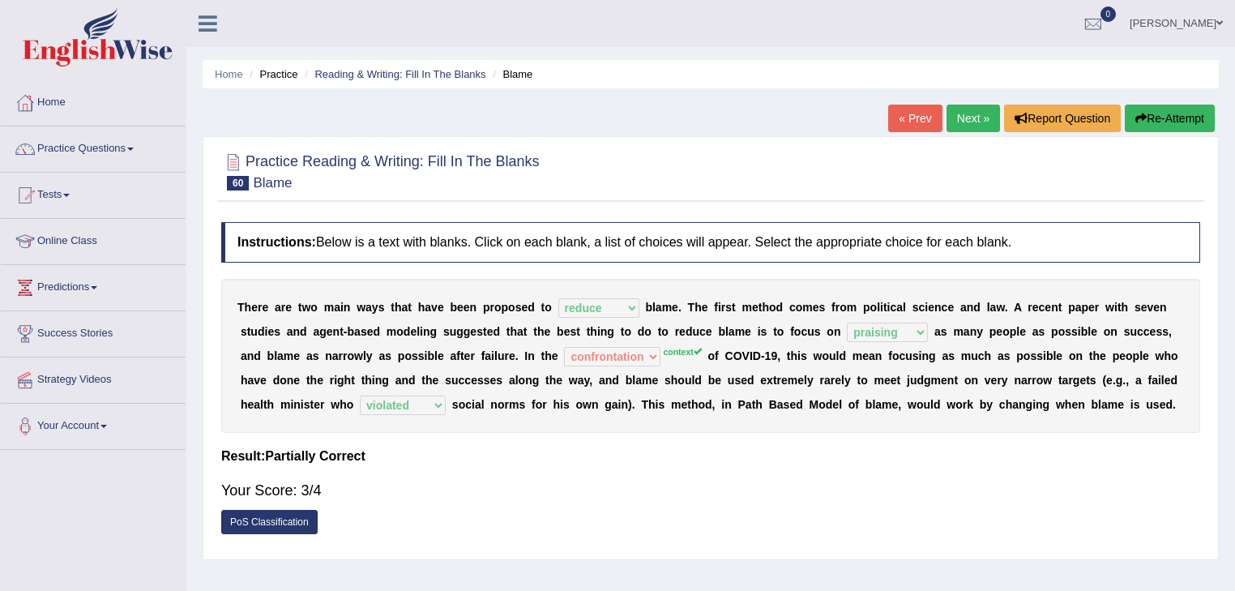
click at [956, 120] on link "Next »" at bounding box center [972, 119] width 53 height 28
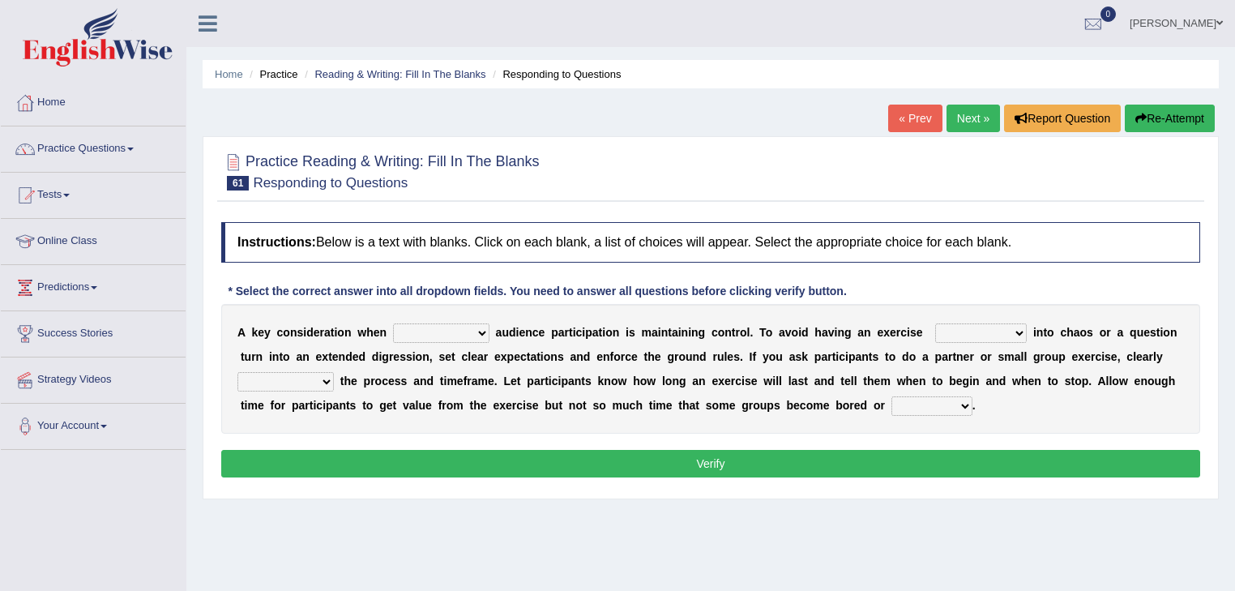
click at [476, 330] on select "incorporating increasing incurring indicating" at bounding box center [441, 332] width 96 height 19
select select "increasing"
click at [393, 323] on select "incorporating increasing incurring indicating" at bounding box center [441, 332] width 96 height 19
click at [1017, 331] on select "deteriorate determine deliver demonstrate" at bounding box center [981, 332] width 92 height 19
select select "deteriorate"
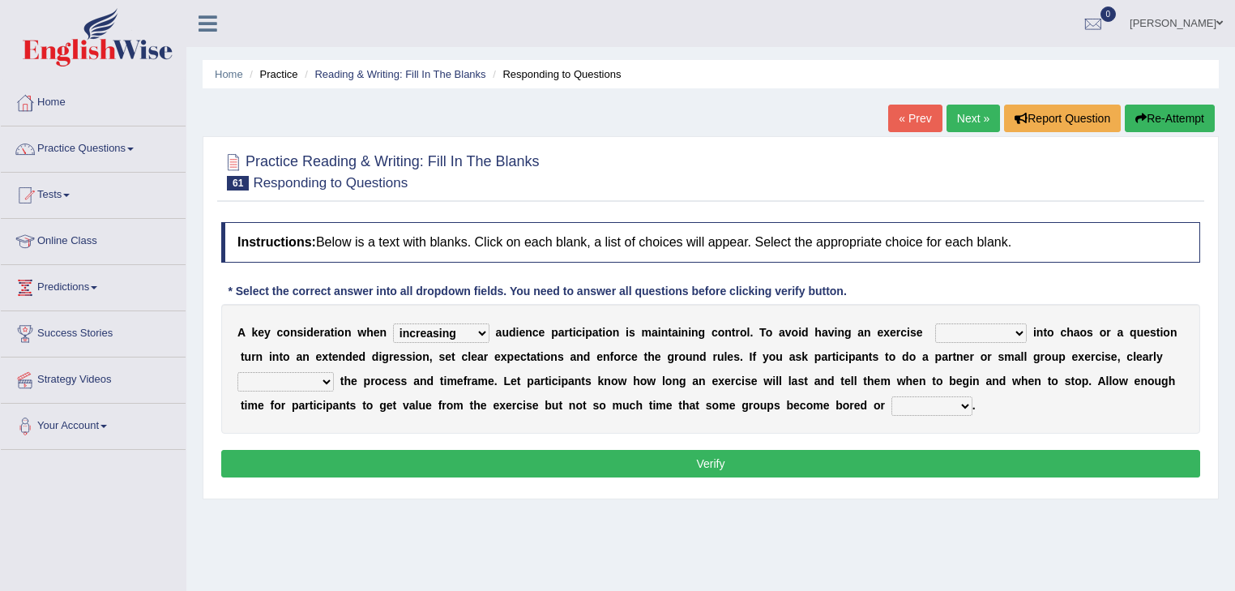
click at [935, 323] on select "deteriorate determine deliver demonstrate" at bounding box center [981, 332] width 92 height 19
click at [328, 379] on select "communicate confirm accumulate commit" at bounding box center [285, 381] width 96 height 19
select select "confirm"
click at [237, 372] on select "communicate confirm accumulate commit" at bounding box center [285, 381] width 96 height 19
click at [966, 402] on select "destroyed distracted disobeyed divided" at bounding box center [931, 405] width 81 height 19
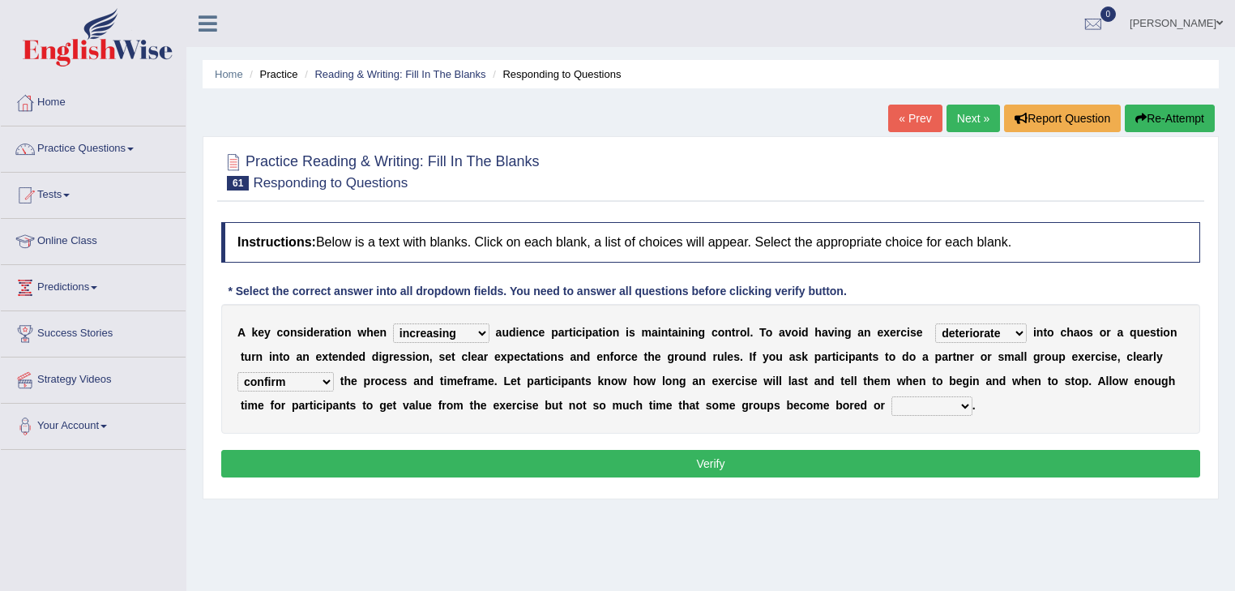
select select "distracted"
click at [891, 396] on select "destroyed distracted disobeyed divided" at bounding box center [931, 405] width 81 height 19
click at [720, 459] on button "Verify" at bounding box center [710, 464] width 979 height 28
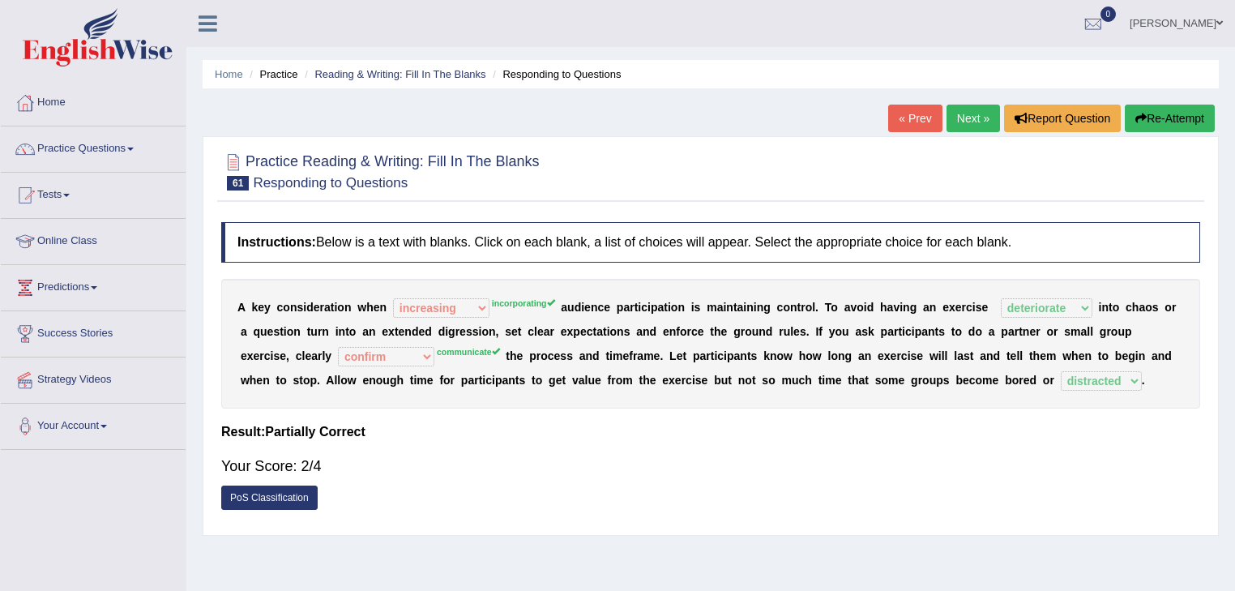
drag, startPoint x: 956, startPoint y: 123, endPoint x: 940, endPoint y: 137, distance: 21.3
click at [956, 123] on link "Next »" at bounding box center [972, 119] width 53 height 28
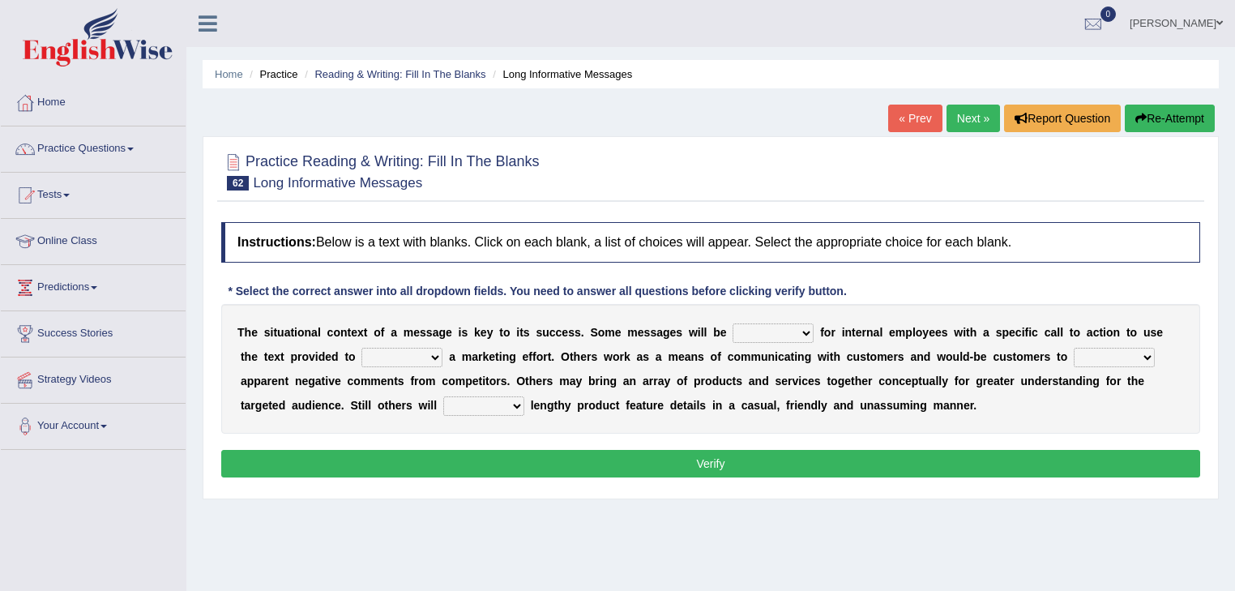
click at [804, 331] on select "targeted varied marketed parted" at bounding box center [773, 332] width 81 height 19
select select "targeted"
click at [733, 323] on select "targeted varied marketed parted" at bounding box center [773, 332] width 81 height 19
click at [431, 353] on select "extract exceed expand export" at bounding box center [401, 357] width 81 height 19
select select "expand"
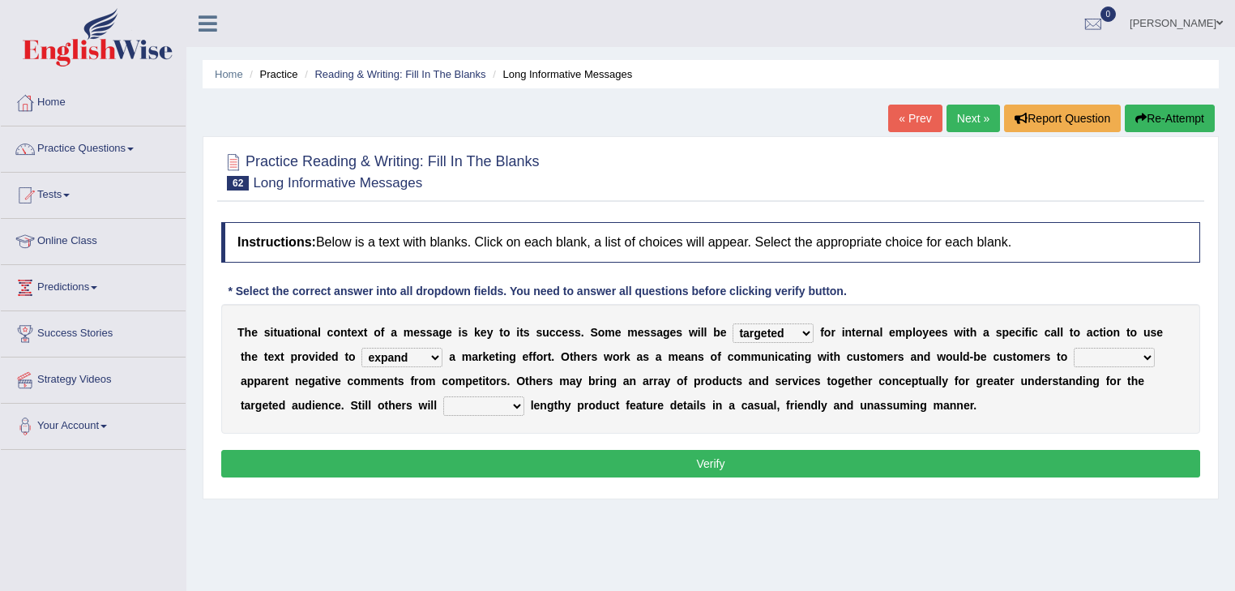
click at [361, 348] on select "extract exceed expand export" at bounding box center [401, 357] width 81 height 19
click at [1146, 354] on select "rebut rebel review reboot" at bounding box center [1114, 357] width 81 height 19
select select "review"
click at [1074, 348] on select "rebut rebel review reboot" at bounding box center [1114, 357] width 81 height 19
click at [514, 402] on select "deliver delay delight delegate" at bounding box center [483, 405] width 81 height 19
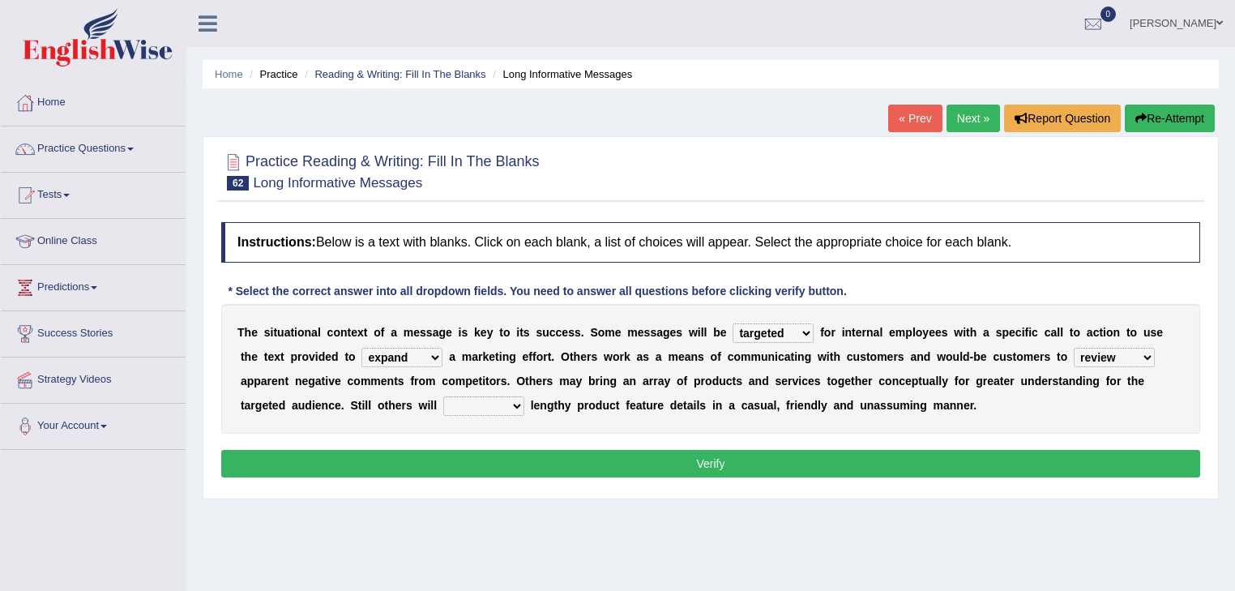
select select "deliver"
click at [443, 396] on select "deliver delay delight delegate" at bounding box center [483, 405] width 81 height 19
click at [567, 455] on button "Verify" at bounding box center [710, 464] width 979 height 28
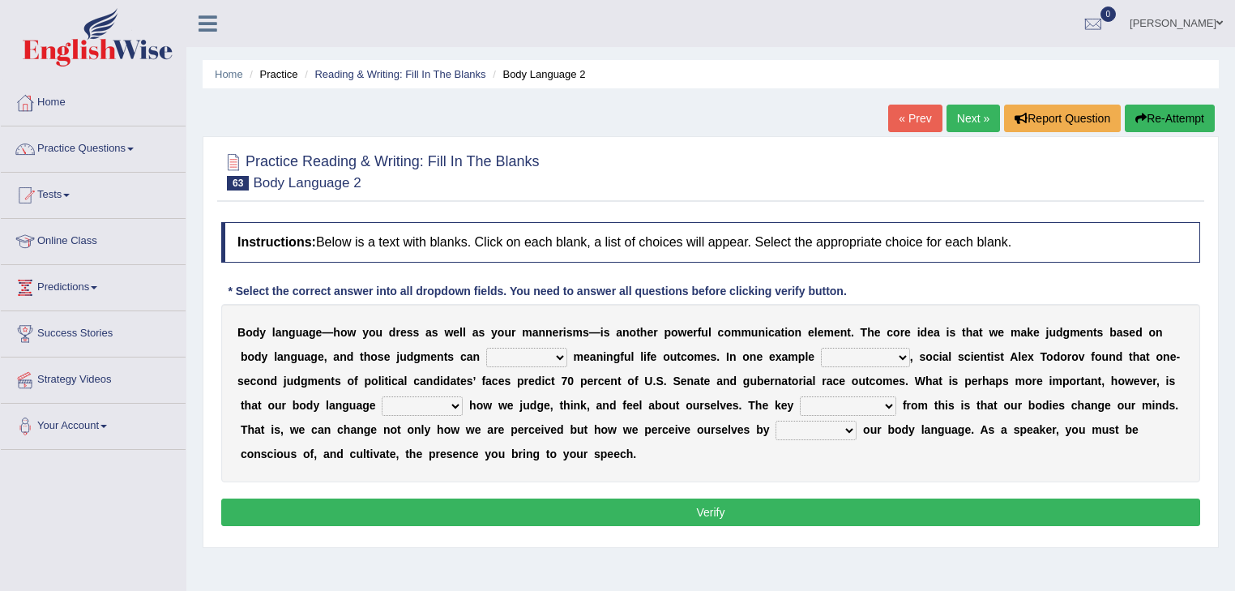
click at [557, 357] on select "predict preserve prevent prepare" at bounding box center [526, 357] width 81 height 19
select select "predict"
click at [486, 348] on select "predict preserve prevent prepare" at bounding box center [526, 357] width 81 height 19
click at [904, 354] on select "citing having cited to be cited cited" at bounding box center [865, 357] width 89 height 19
select select "citing"
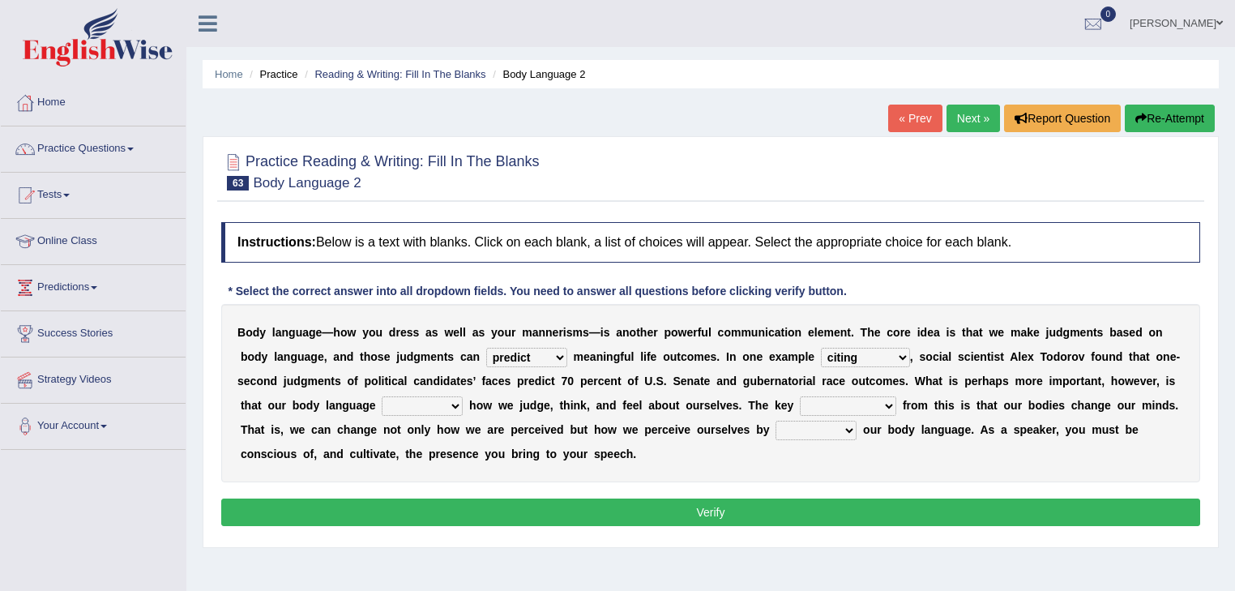
click at [821, 348] on select "citing having cited to be cited cited" at bounding box center [865, 357] width 89 height 19
click at [905, 353] on select "citing having cited to be cited cited" at bounding box center [865, 357] width 89 height 19
click at [455, 405] on select "refrains reflects refers refreshes" at bounding box center [422, 405] width 81 height 19
select select "reflects"
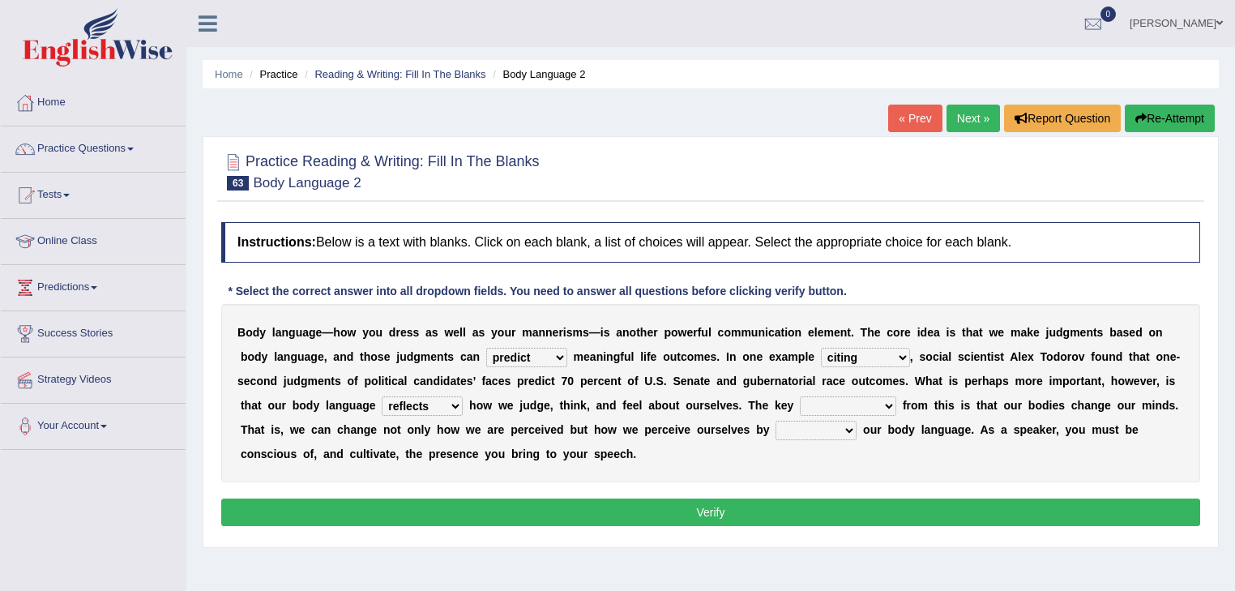
click at [382, 396] on select "refrains reflects refers refreshes" at bounding box center [422, 405] width 81 height 19
click at [886, 402] on select "drawback breakthrough takeaway takeoff" at bounding box center [848, 405] width 96 height 19
select select "drawback"
click at [800, 396] on select "drawback breakthrough takeaway takeoff" at bounding box center [848, 405] width 96 height 19
click at [851, 427] on select "enacting enabling making managing" at bounding box center [815, 430] width 81 height 19
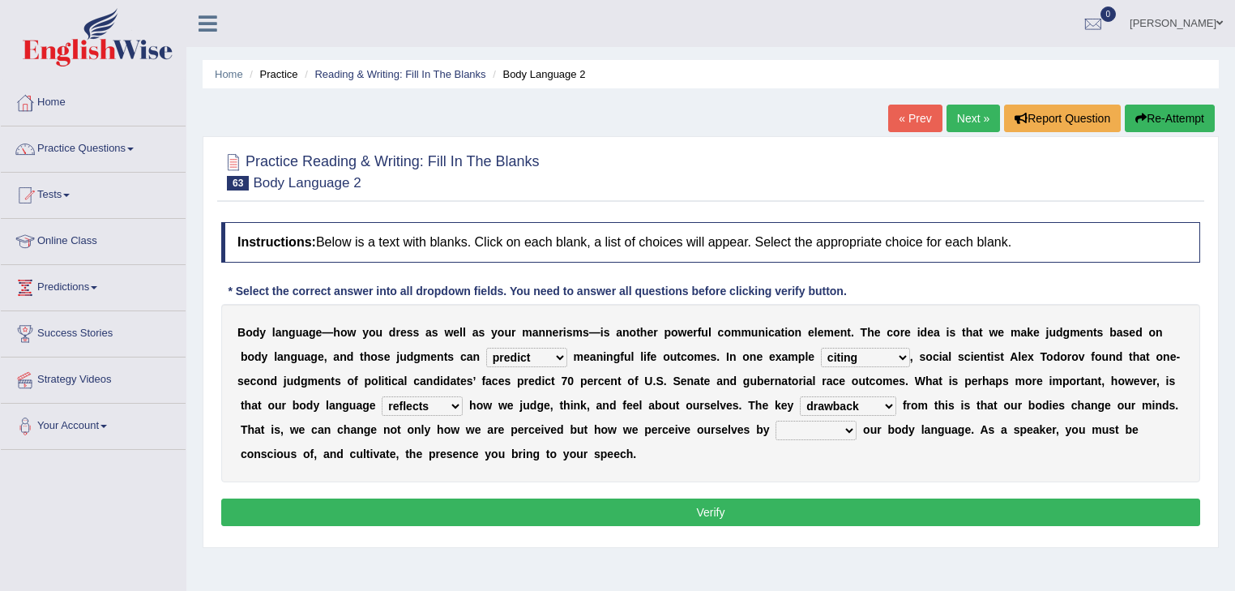
select select "enabling"
click at [775, 421] on select "enacting enabling making managing" at bounding box center [815, 430] width 81 height 19
click at [797, 506] on button "Verify" at bounding box center [710, 512] width 979 height 28
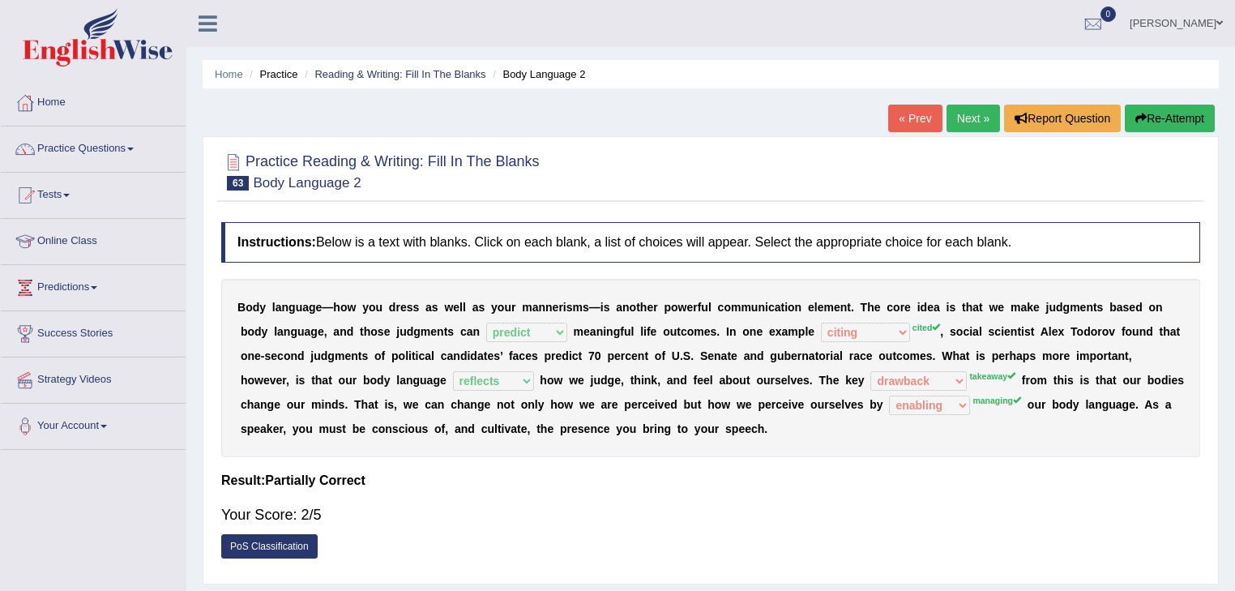
click at [980, 117] on link "Next »" at bounding box center [972, 119] width 53 height 28
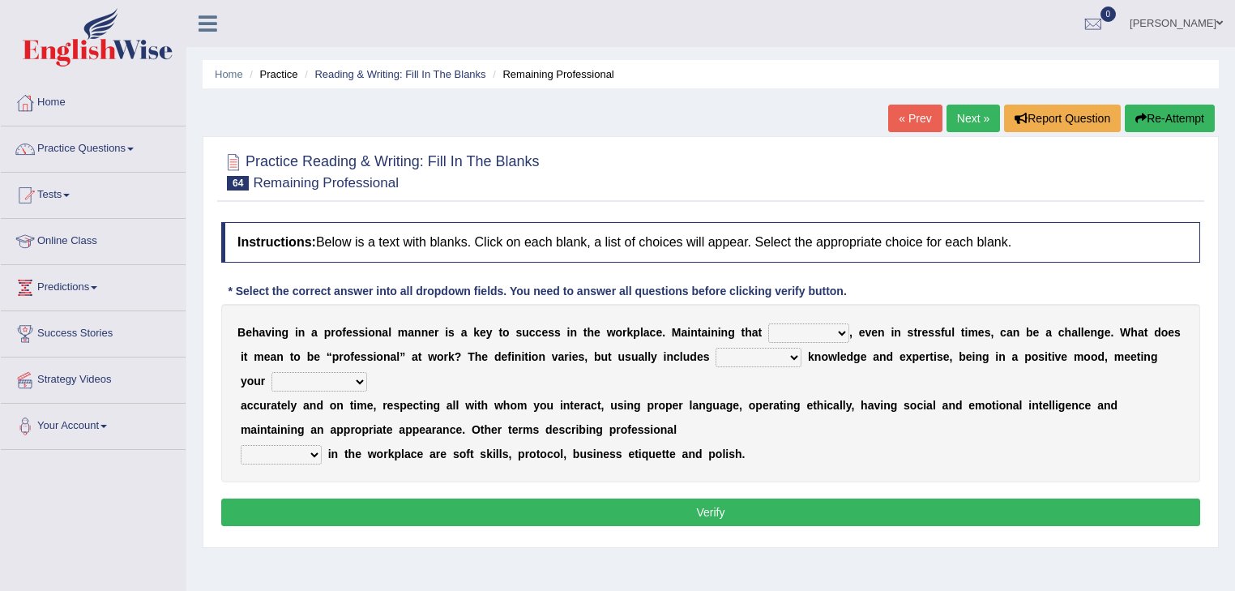
click at [841, 334] on select "demand domain direction demeanor" at bounding box center [808, 332] width 81 height 19
select select "demand"
click at [768, 323] on select "demand domain direction demeanor" at bounding box center [808, 332] width 81 height 19
click at [794, 359] on select "possessing appraising processing assessing" at bounding box center [759, 357] width 86 height 19
select select "possessing"
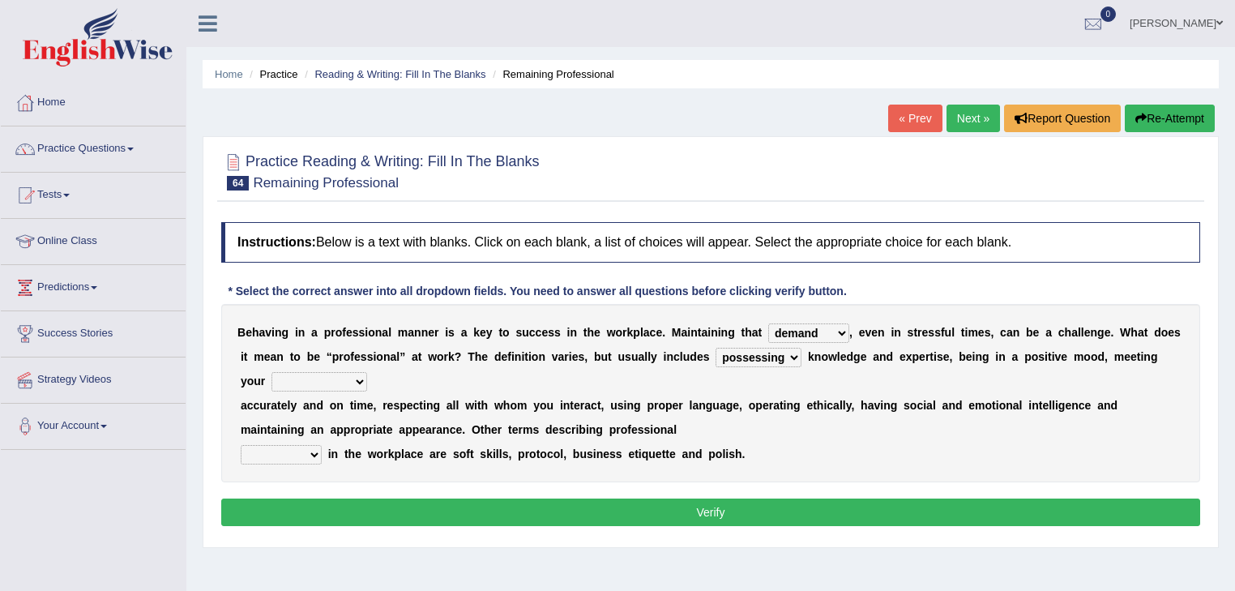
click at [716, 348] on select "possessing appraising processing assessing" at bounding box center [759, 357] width 86 height 19
click at [357, 380] on select "opportunities occupations observations obligations" at bounding box center [319, 381] width 96 height 19
select select "opportunities"
click at [271, 372] on select "opportunities occupations observations obligations" at bounding box center [319, 381] width 96 height 19
click at [311, 451] on select "conduct contact condition contract" at bounding box center [281, 454] width 81 height 19
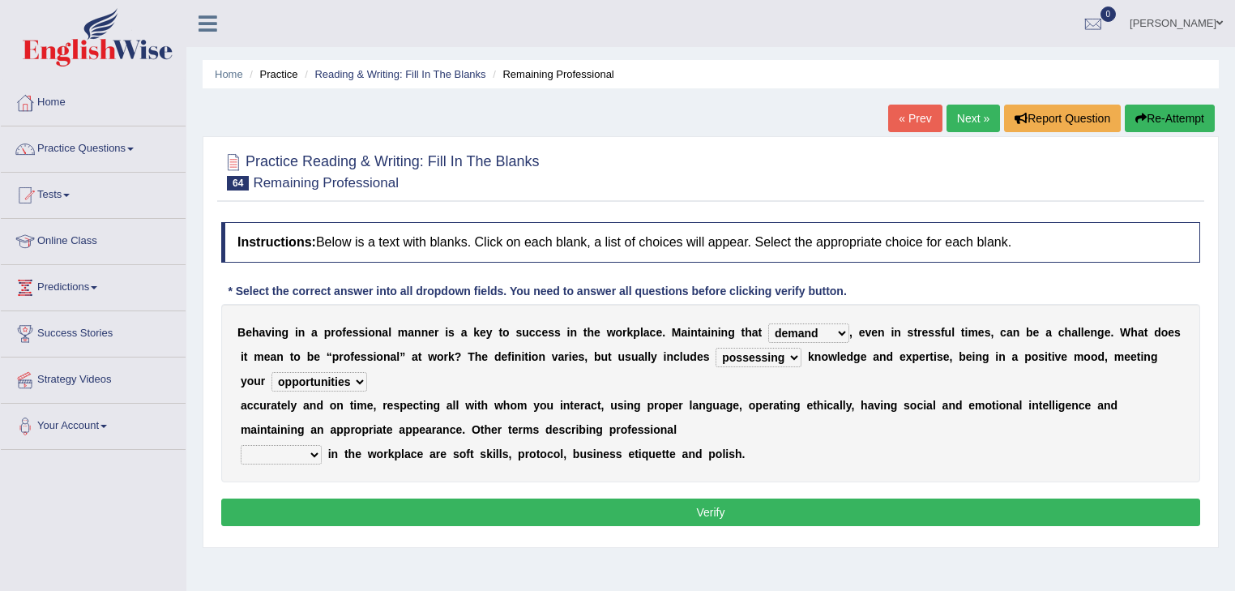
select select "conduct"
click at [241, 445] on select "conduct contact condition contract" at bounding box center [281, 454] width 81 height 19
drag, startPoint x: 579, startPoint y: 519, endPoint x: 587, endPoint y: 512, distance: 9.8
click at [581, 516] on button "Verify" at bounding box center [710, 512] width 979 height 28
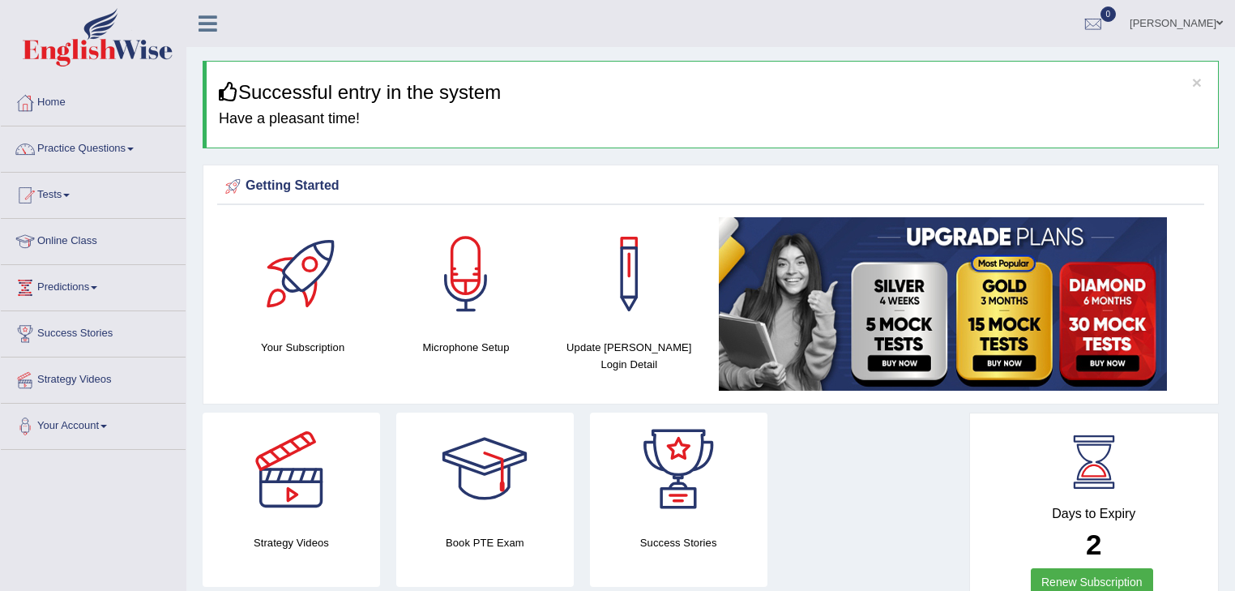
click at [70, 194] on span at bounding box center [66, 195] width 6 height 3
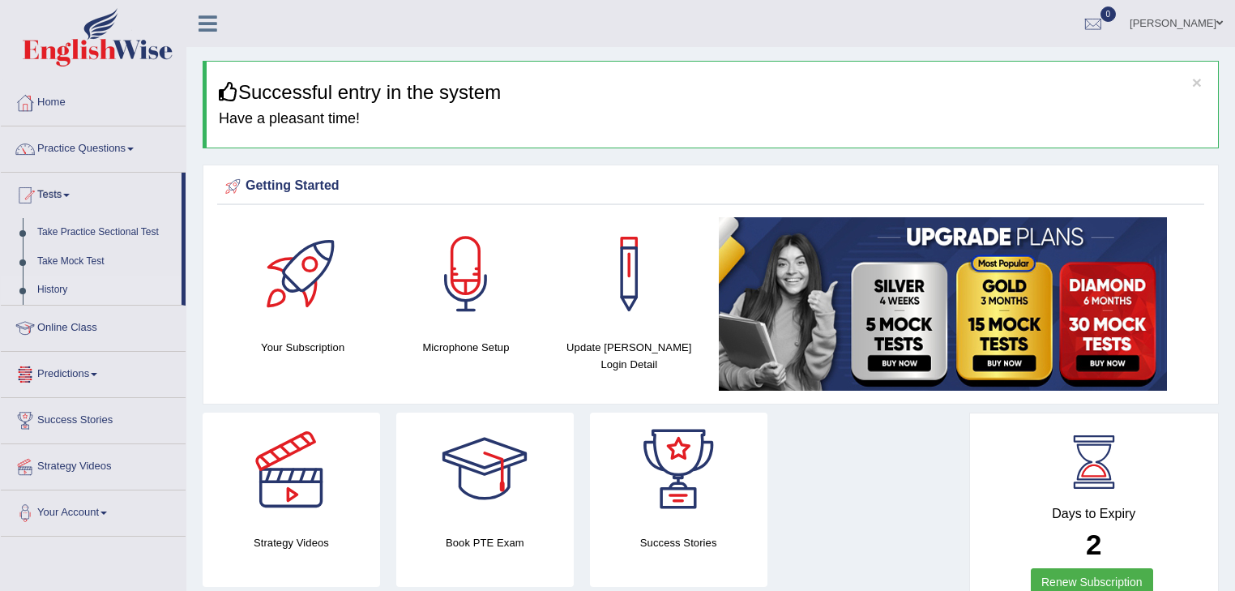
click at [50, 289] on link "History" at bounding box center [106, 290] width 152 height 29
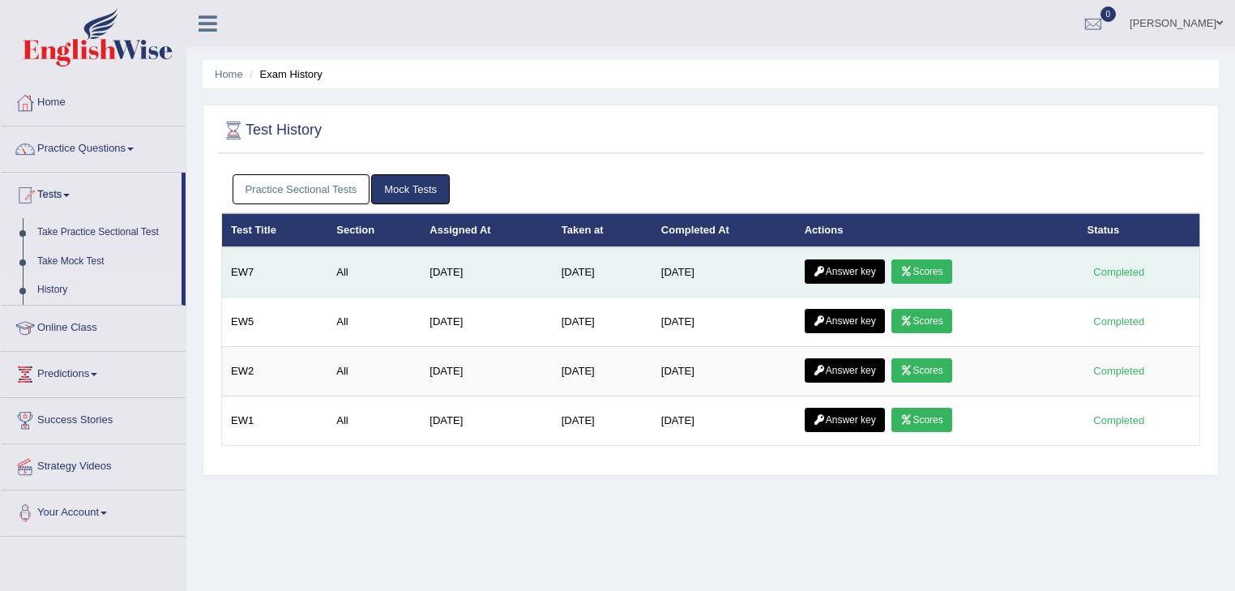
click at [951, 273] on link "Scores" at bounding box center [921, 271] width 60 height 24
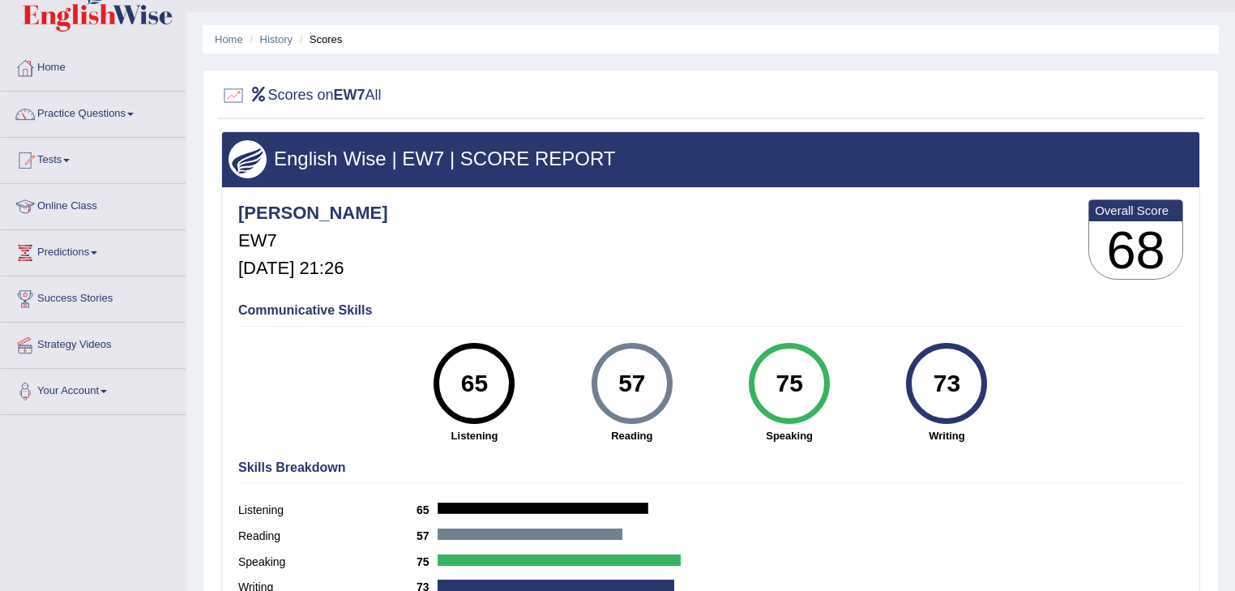
scroll to position [65, 0]
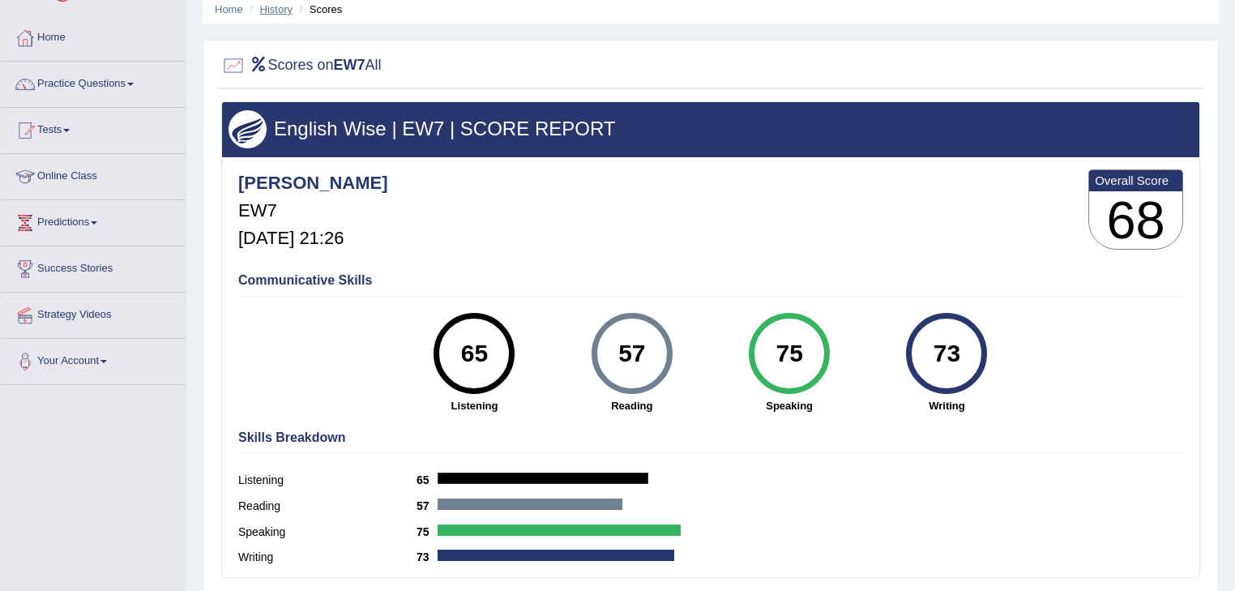
click at [279, 10] on link "History" at bounding box center [276, 9] width 32 height 12
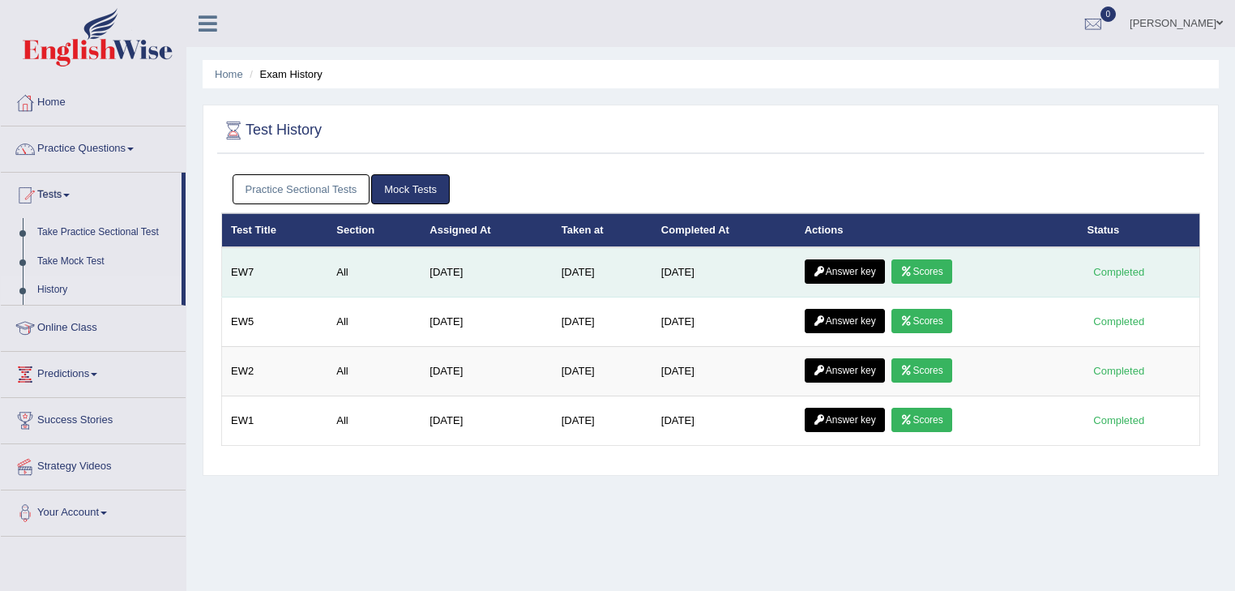
drag, startPoint x: 0, startPoint y: 0, endPoint x: 855, endPoint y: 255, distance: 892.2
click at [859, 263] on link "Answer key" at bounding box center [845, 271] width 80 height 24
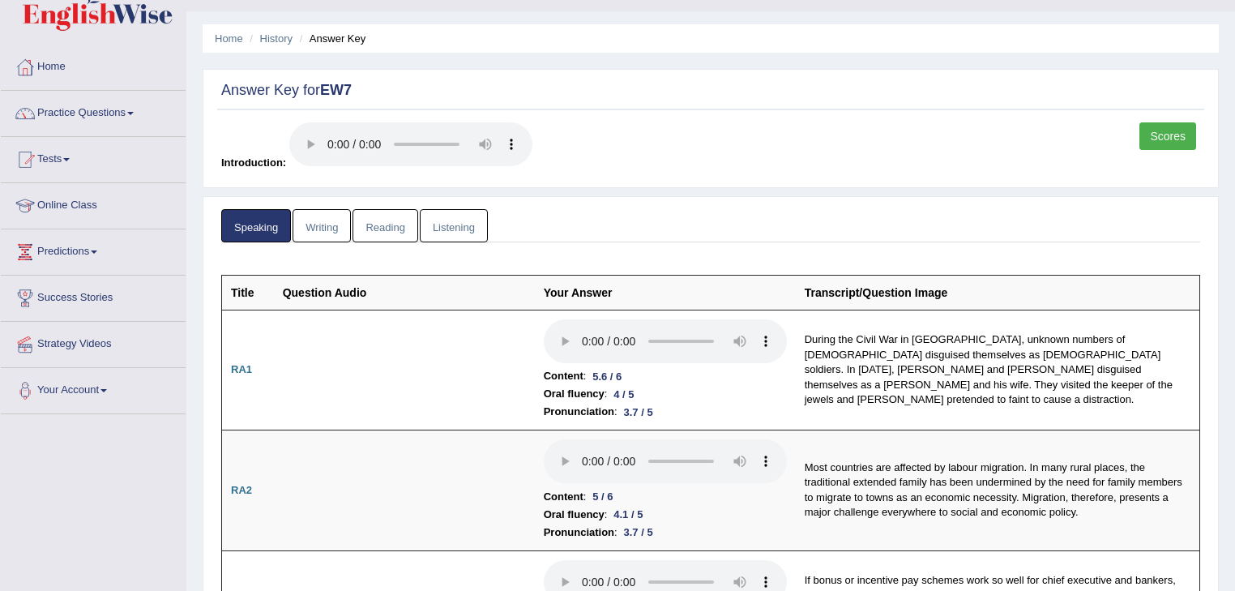
scroll to position [65, 0]
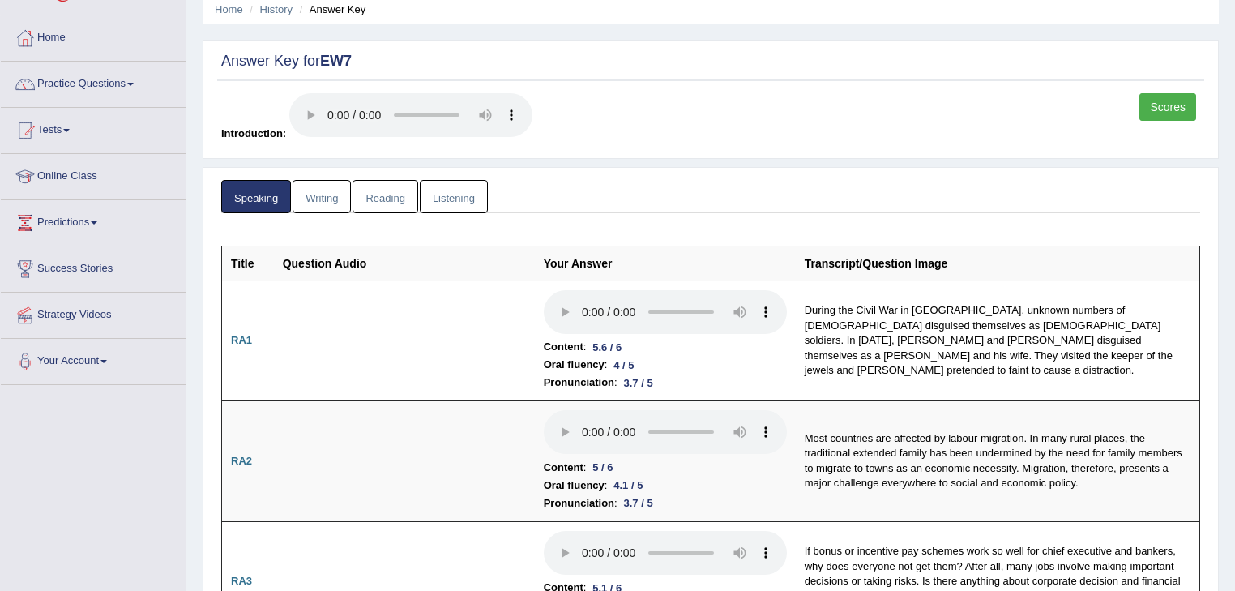
click at [390, 196] on link "Reading" at bounding box center [384, 196] width 65 height 33
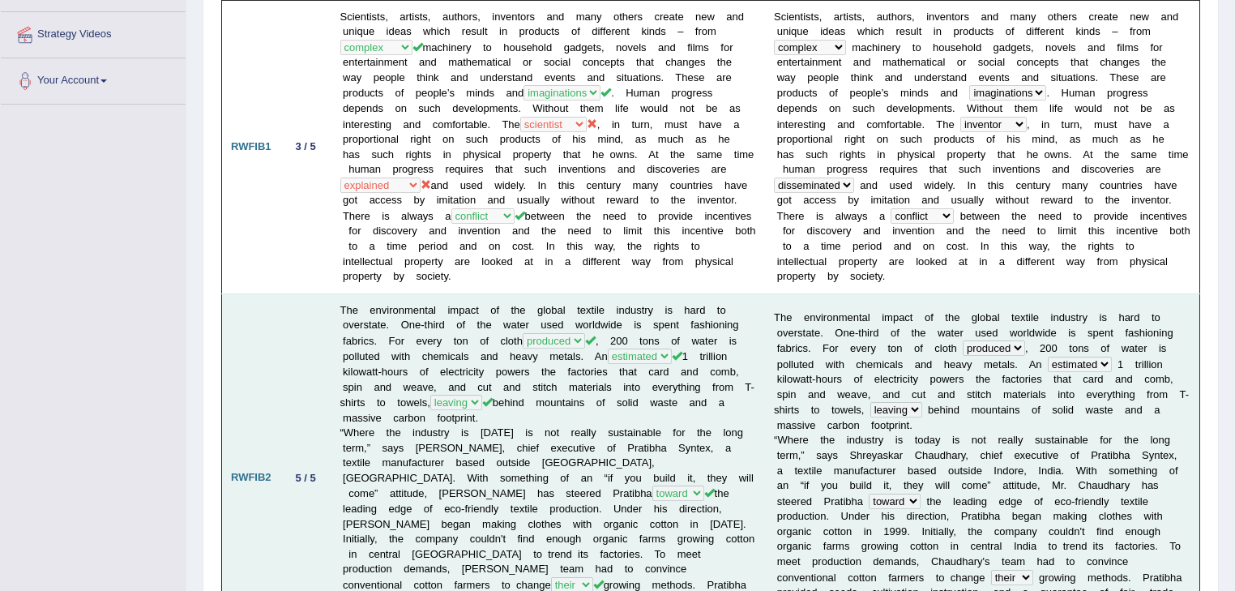
scroll to position [0, 0]
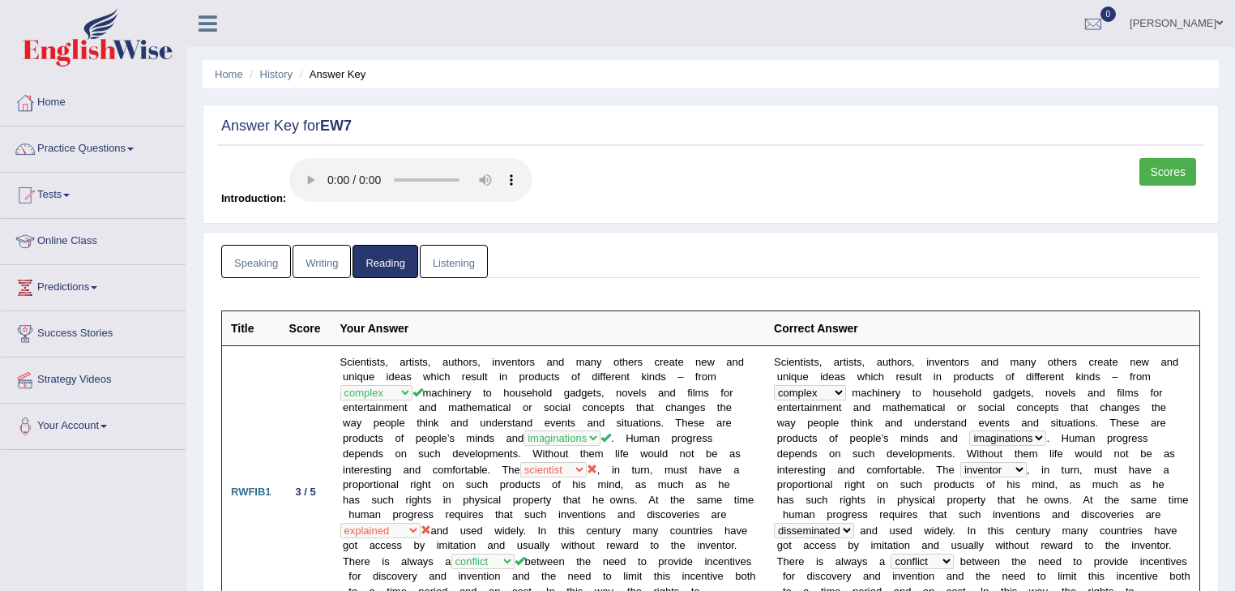
click at [333, 260] on link "Writing" at bounding box center [322, 261] width 58 height 33
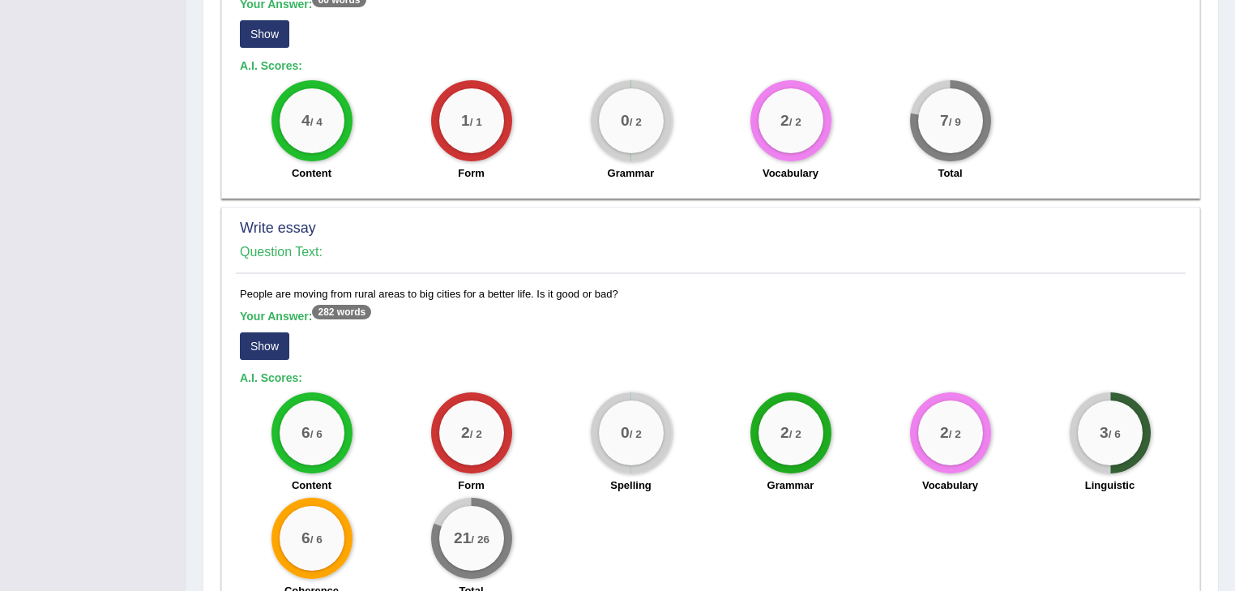
scroll to position [1319, 0]
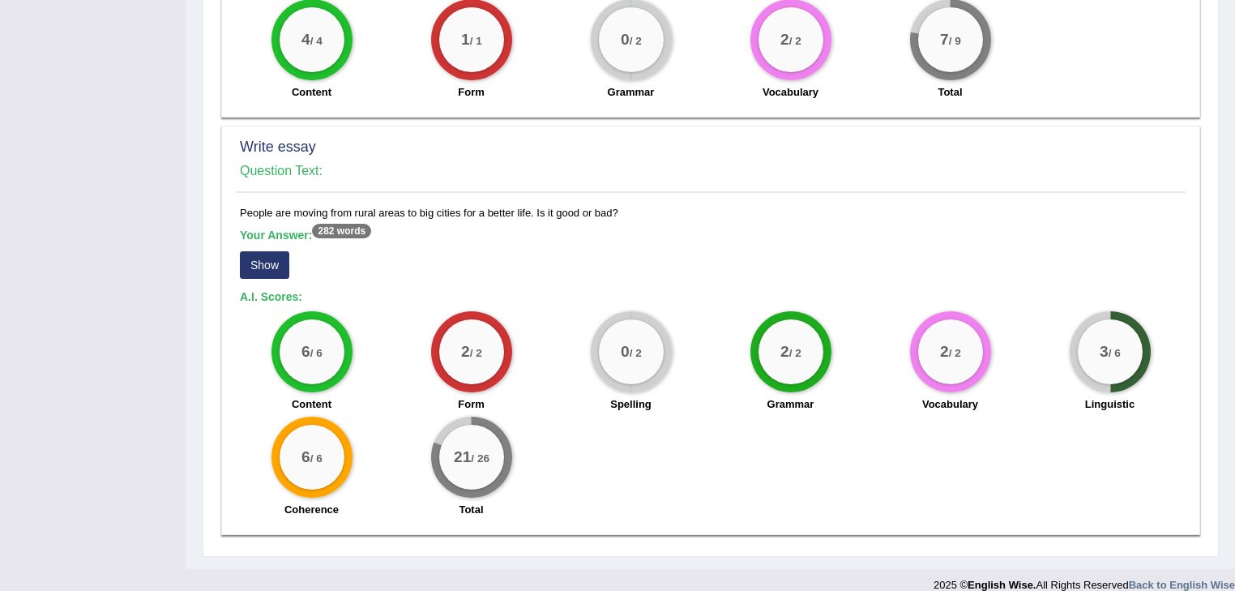
click at [263, 251] on button "Show" at bounding box center [264, 265] width 49 height 28
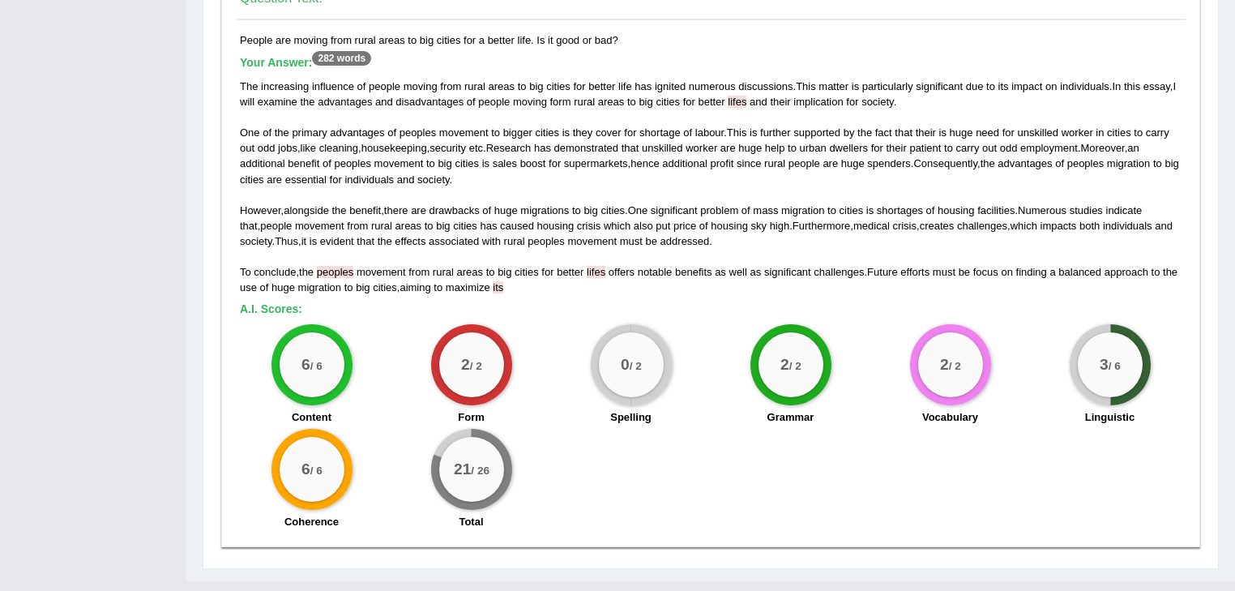
scroll to position [1506, 0]
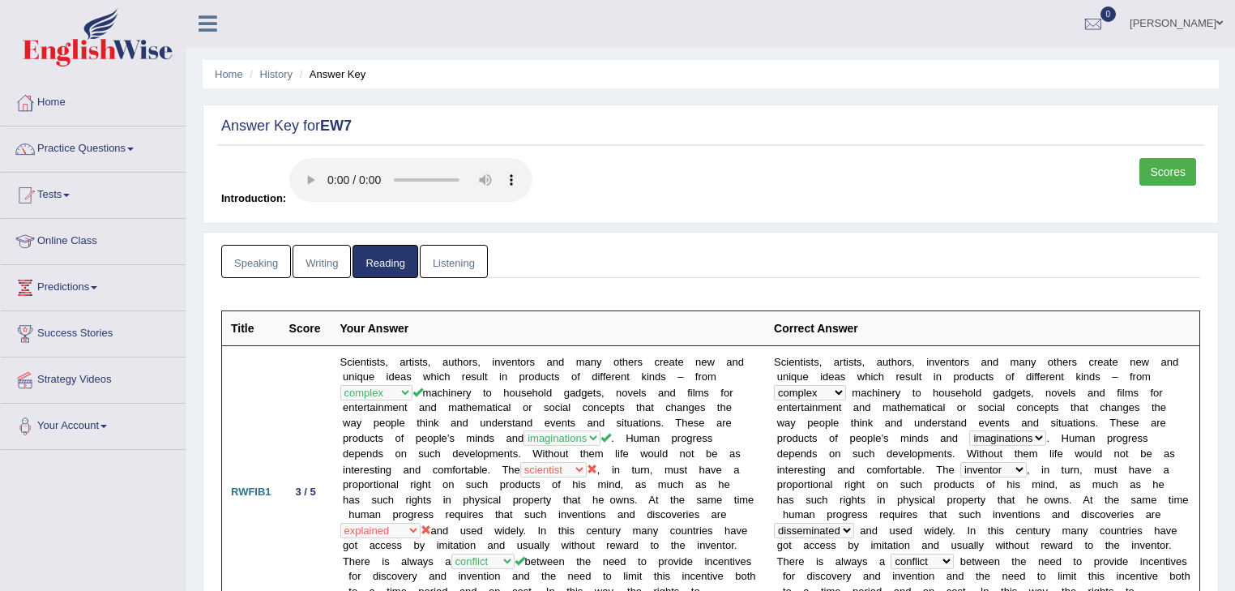
click at [314, 259] on link "Writing" at bounding box center [322, 261] width 58 height 33
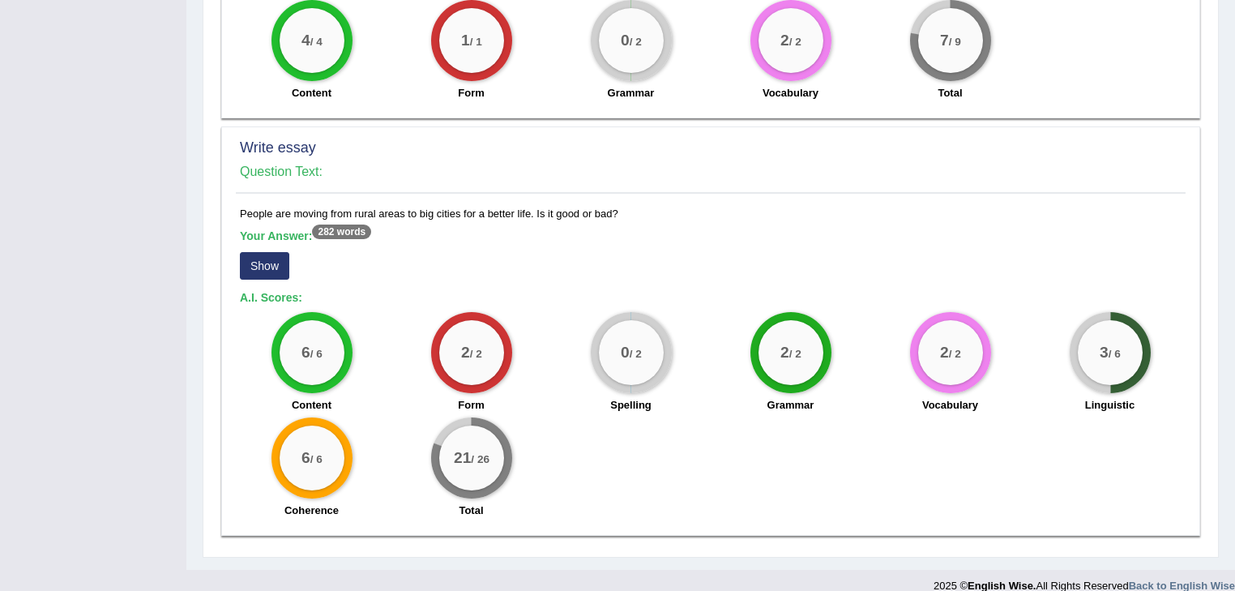
scroll to position [1319, 0]
click at [263, 251] on button "Show" at bounding box center [264, 265] width 49 height 28
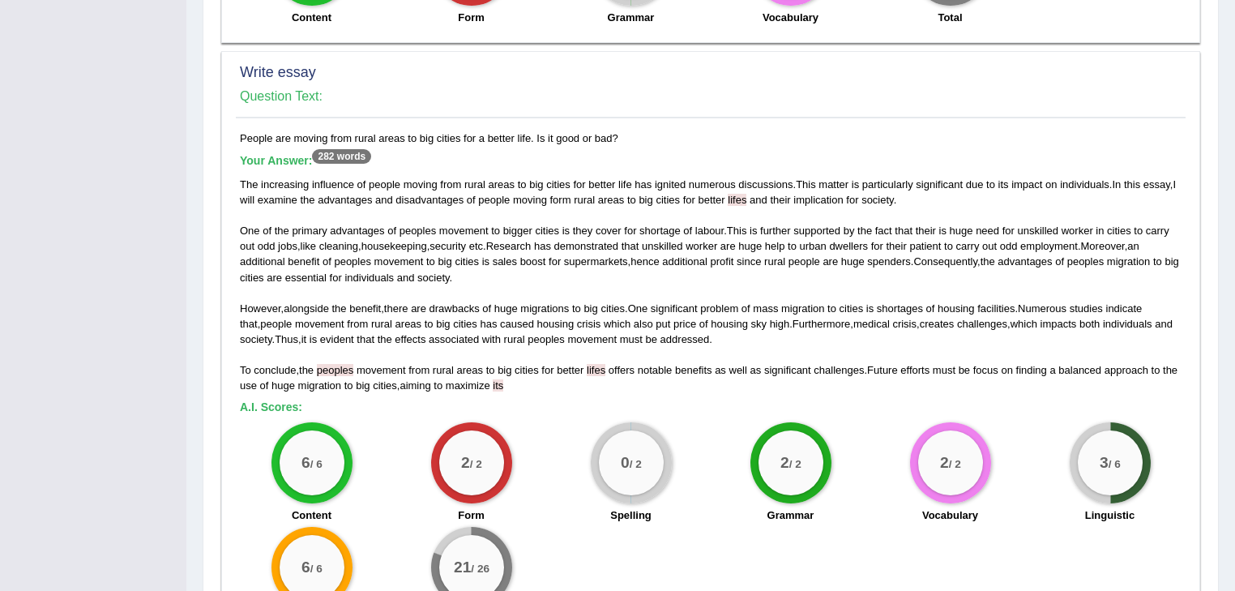
scroll to position [1410, 0]
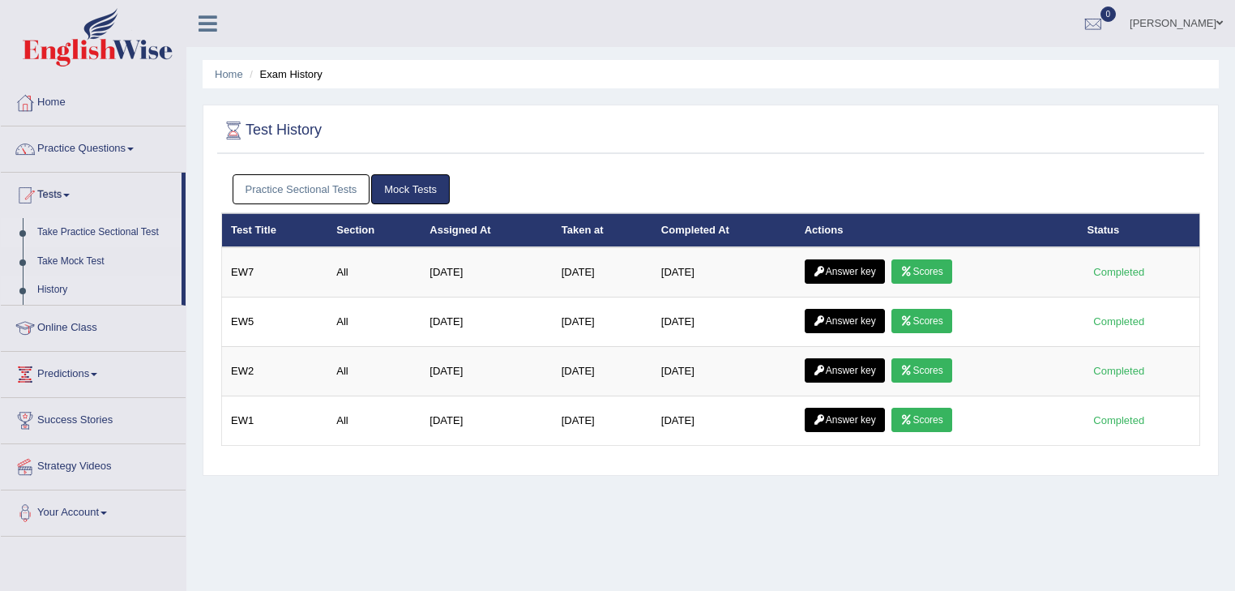
click at [144, 231] on link "Take Practice Sectional Test" at bounding box center [106, 232] width 152 height 29
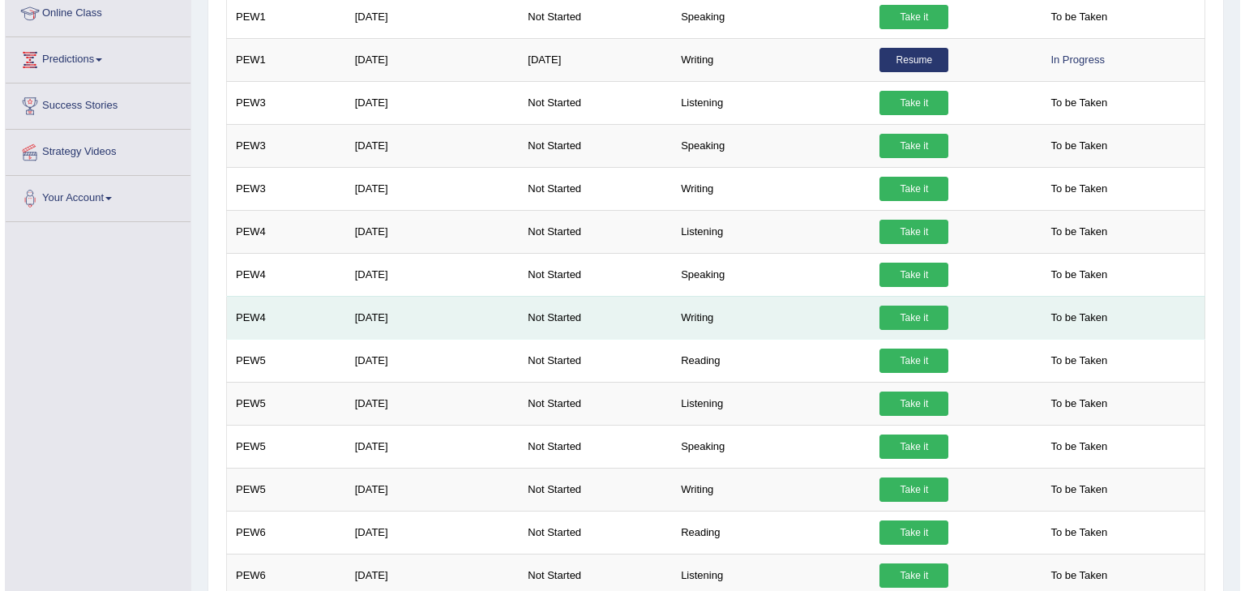
scroll to position [324, 0]
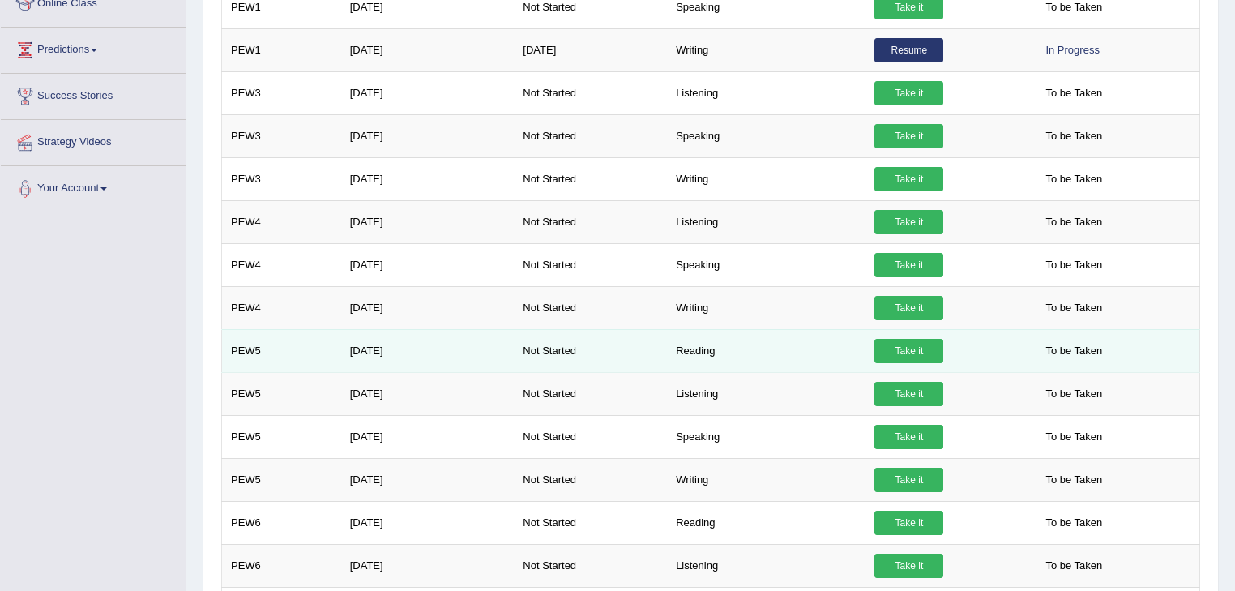
click at [906, 352] on link "Take it" at bounding box center [908, 351] width 69 height 24
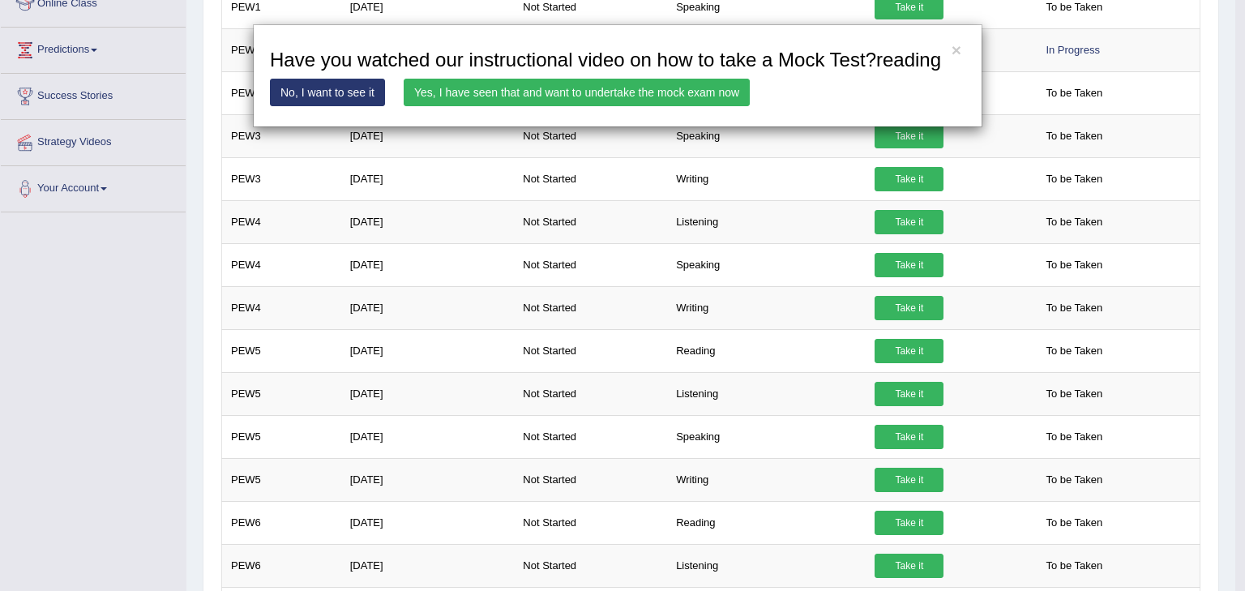
click at [661, 95] on link "Yes, I have seen that and want to undertake the mock exam now" at bounding box center [577, 93] width 346 height 28
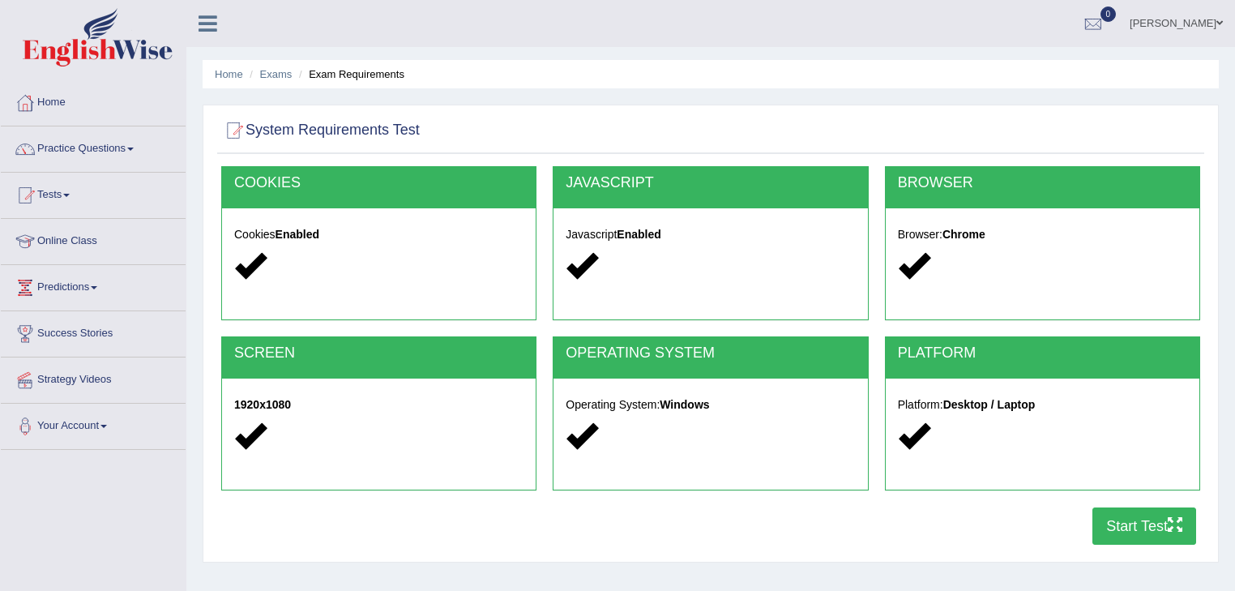
click at [1131, 519] on button "Start Test" at bounding box center [1144, 525] width 104 height 37
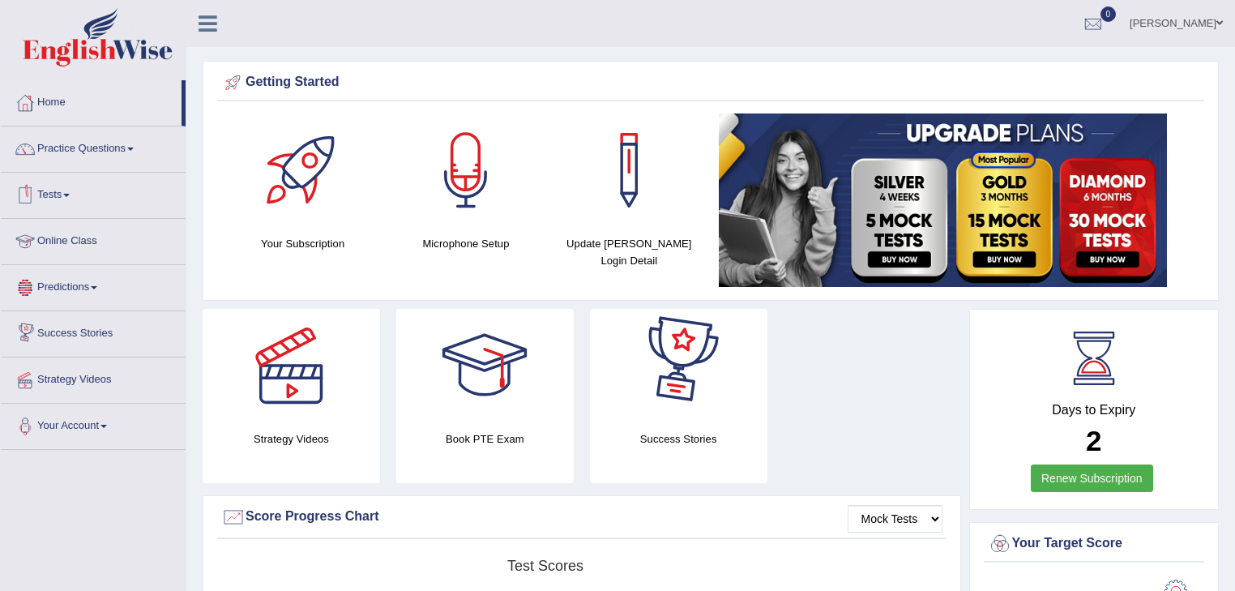
click at [70, 194] on span at bounding box center [66, 195] width 6 height 3
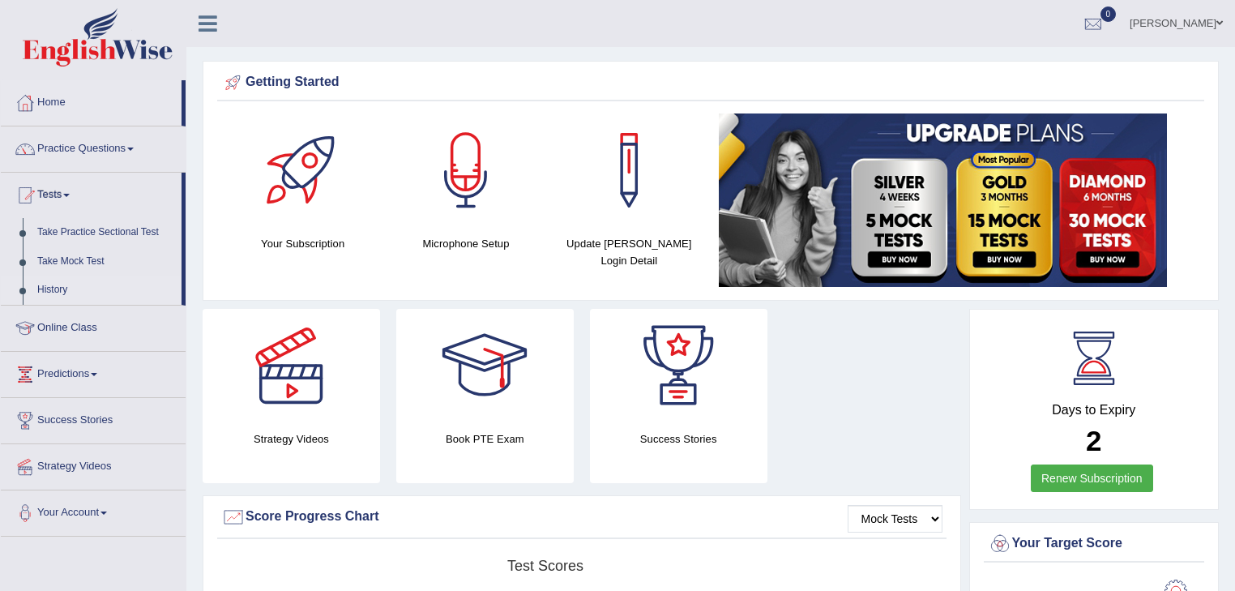
click at [50, 286] on link "History" at bounding box center [106, 290] width 152 height 29
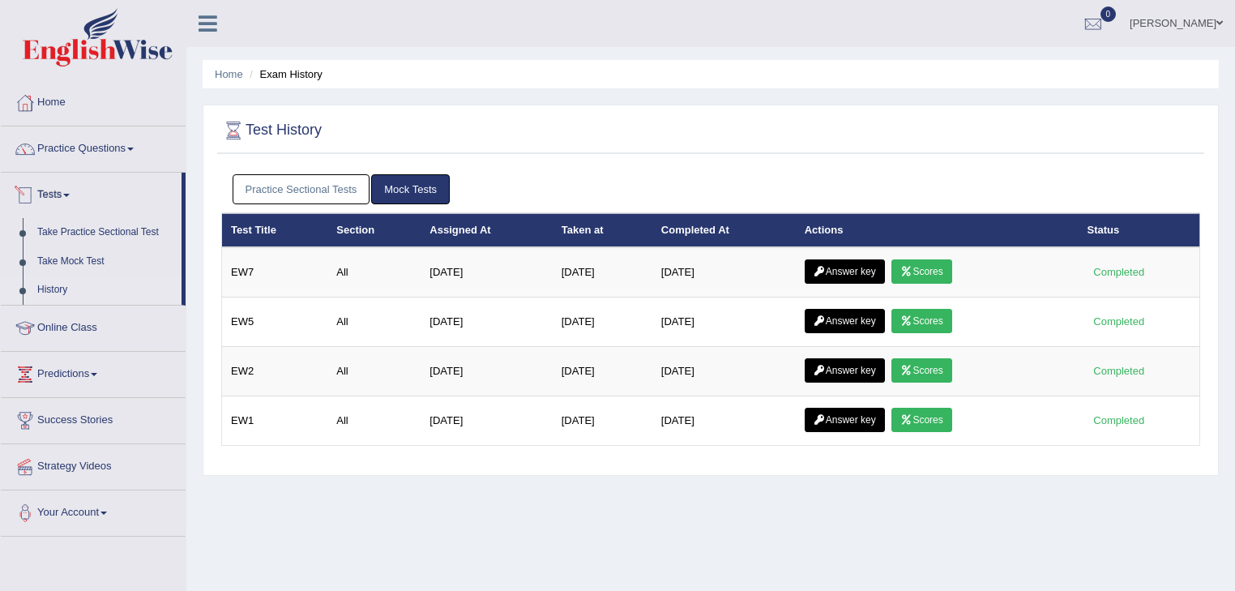
click at [269, 188] on link "Practice Sectional Tests" at bounding box center [302, 189] width 138 height 30
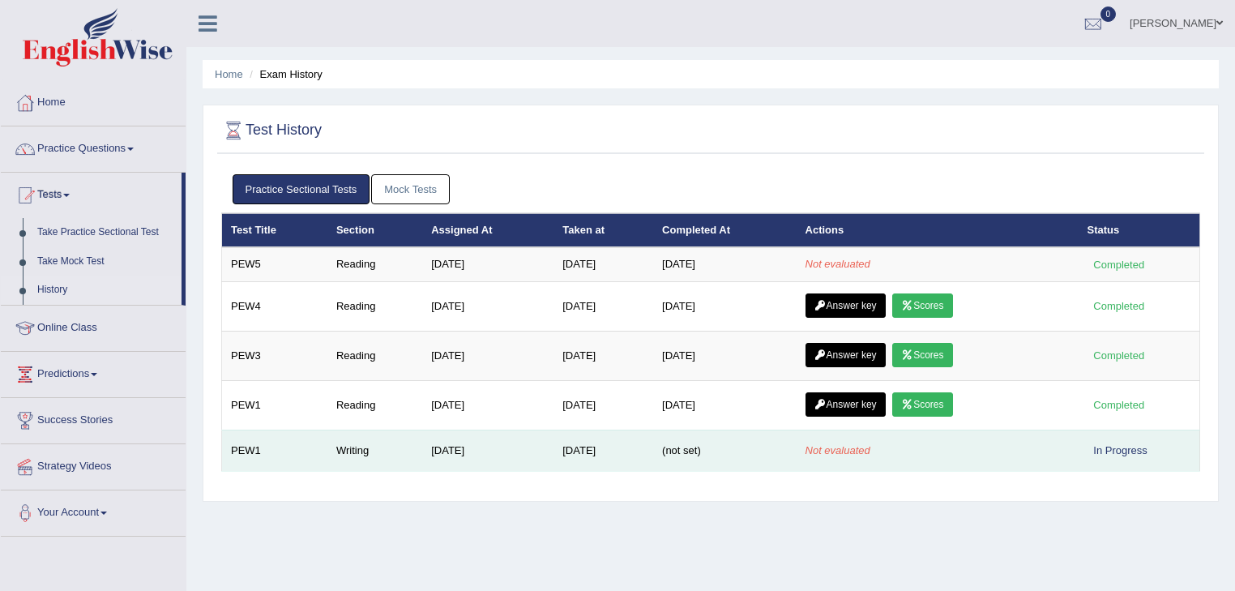
click at [448, 453] on td "[DATE]" at bounding box center [487, 449] width 131 height 41
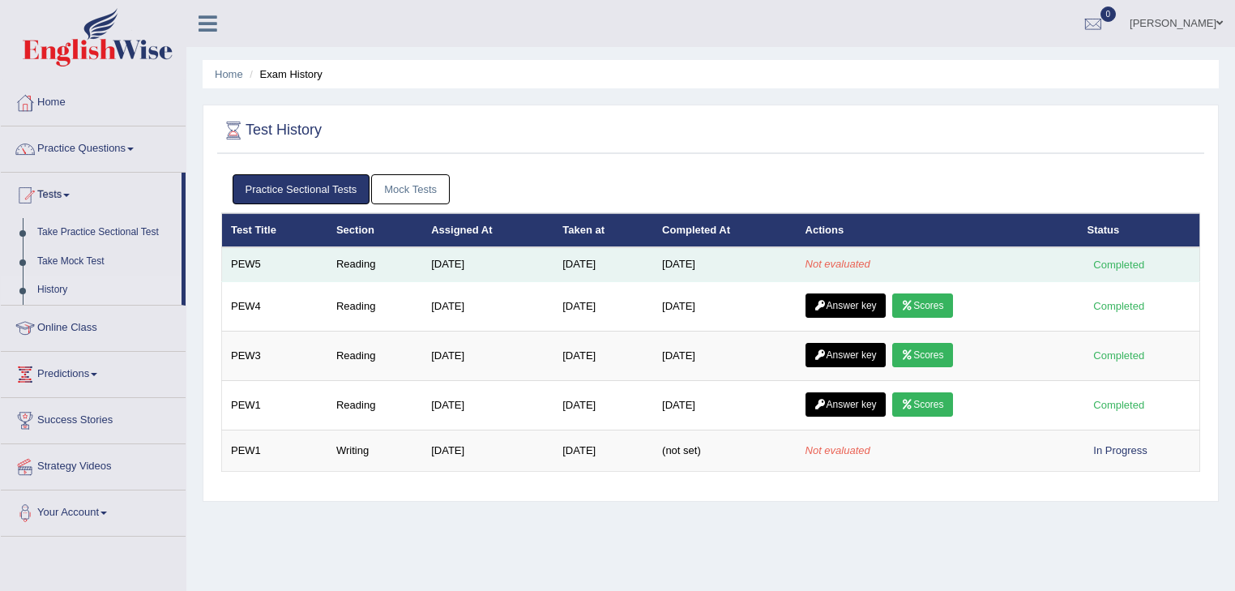
click at [455, 266] on td "[DATE]" at bounding box center [487, 264] width 131 height 34
